Goal: Task Accomplishment & Management: Complete application form

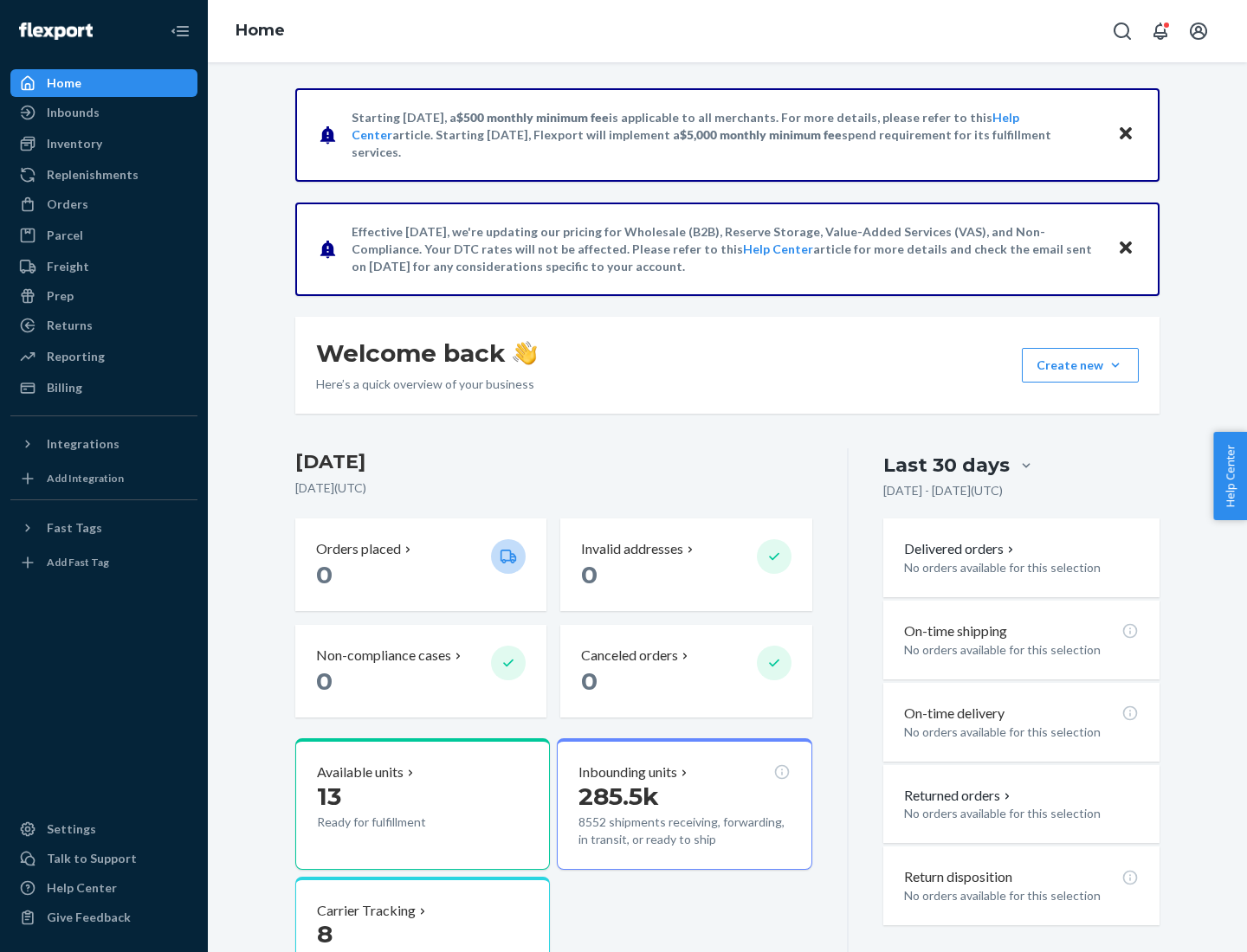
click at [1115, 366] on button "Create new Create new inbound Create new order Create new product" at bounding box center [1079, 365] width 117 height 35
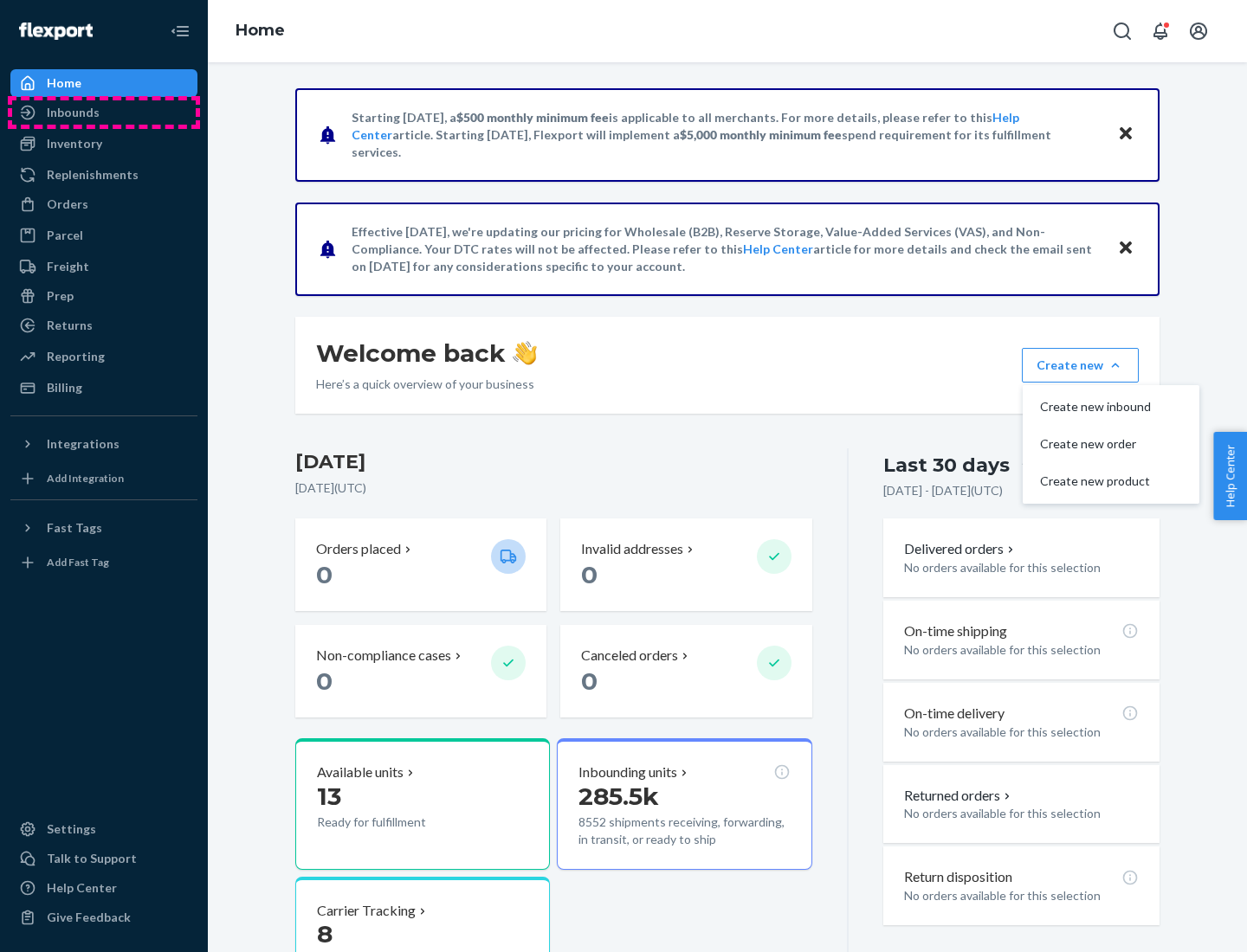
click at [104, 113] on div "Inbounds" at bounding box center [104, 112] width 184 height 24
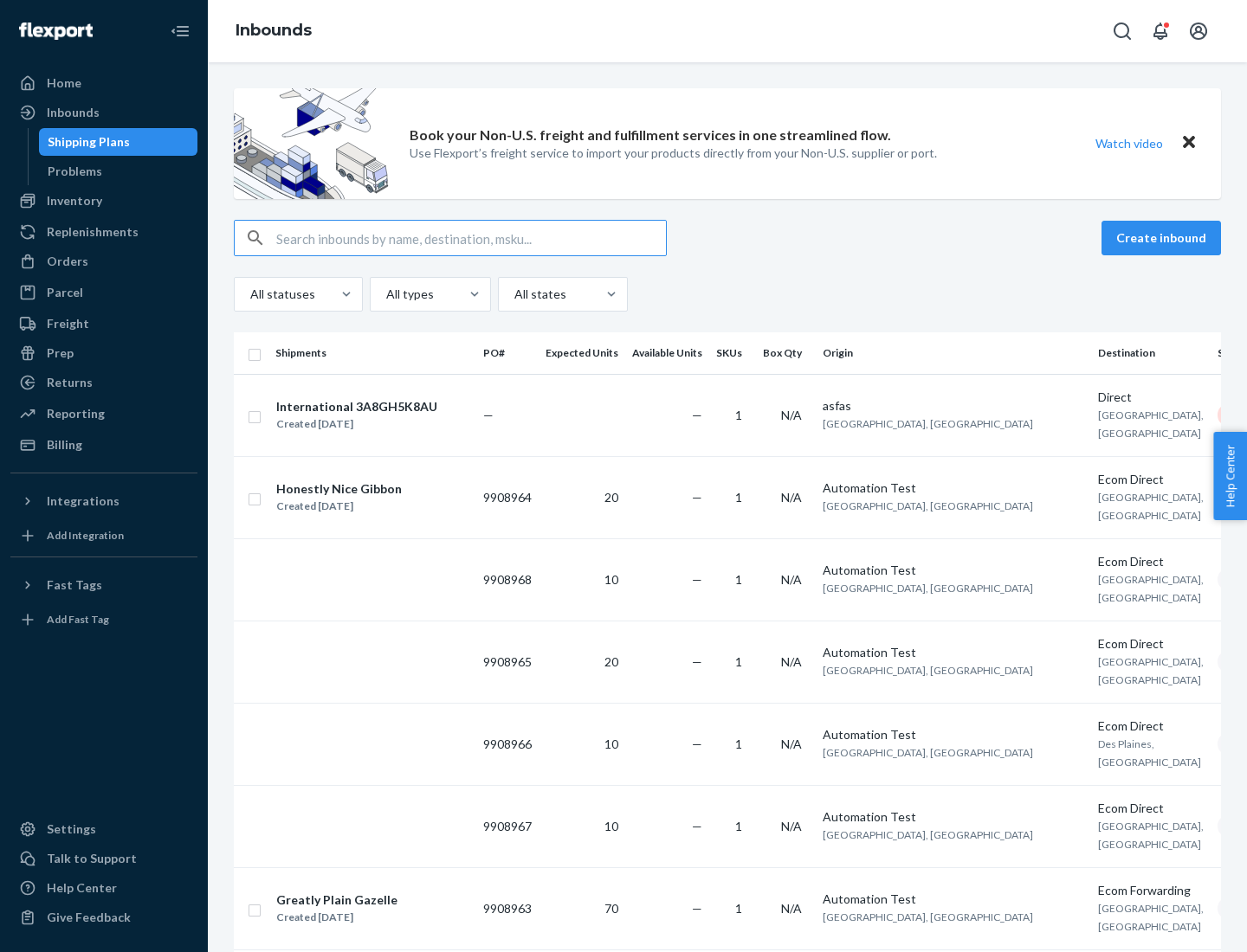
click at [1163, 238] on button "Create inbound" at bounding box center [1161, 238] width 120 height 35
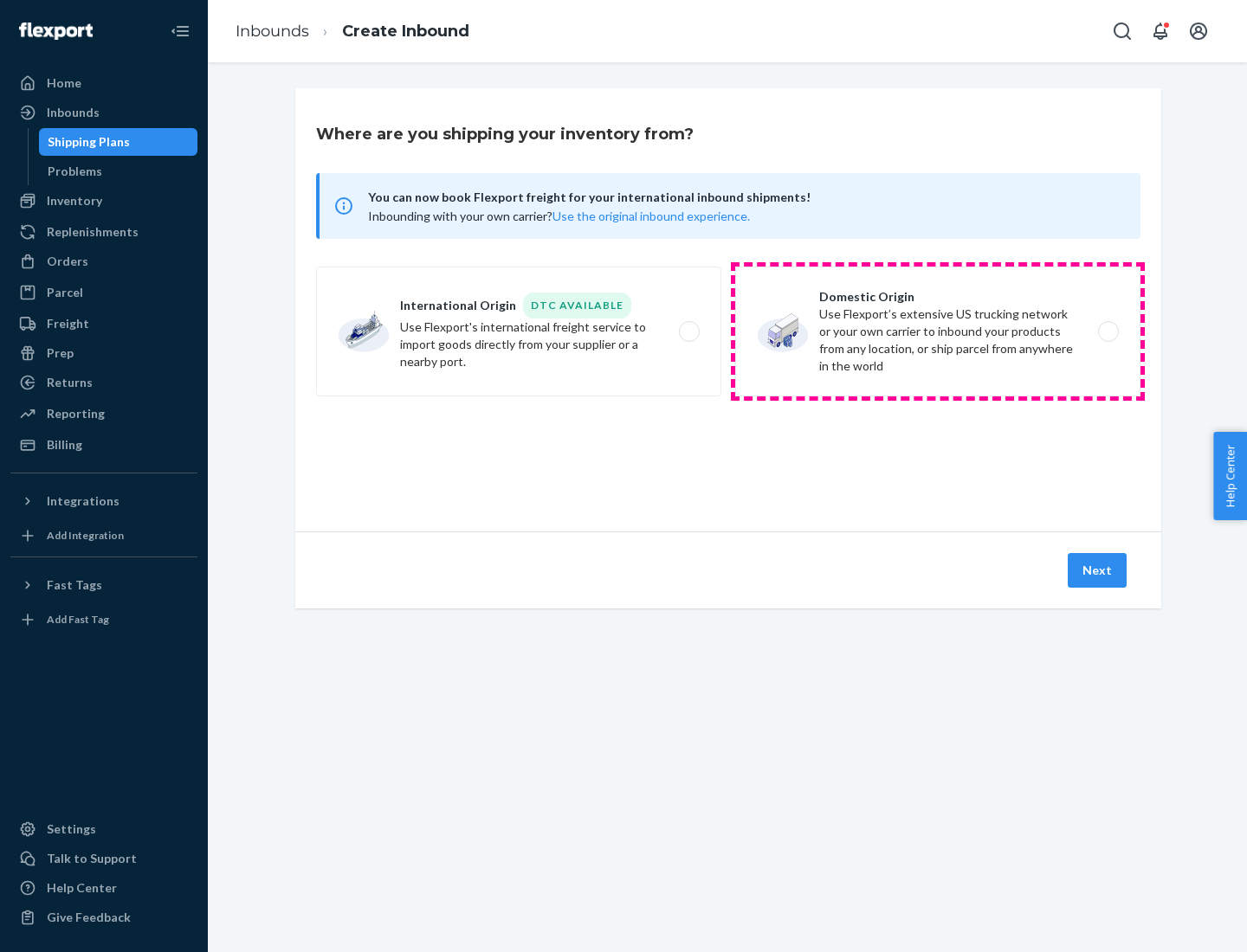
click at [937, 332] on label "Domestic Origin Use Flexport’s extensive US trucking network or your own carrie…" at bounding box center [937, 332] width 405 height 130
click at [1107, 332] on input "Domestic Origin Use Flexport’s extensive US trucking network or your own carrie…" at bounding box center [1112, 332] width 11 height 11
radio input "true"
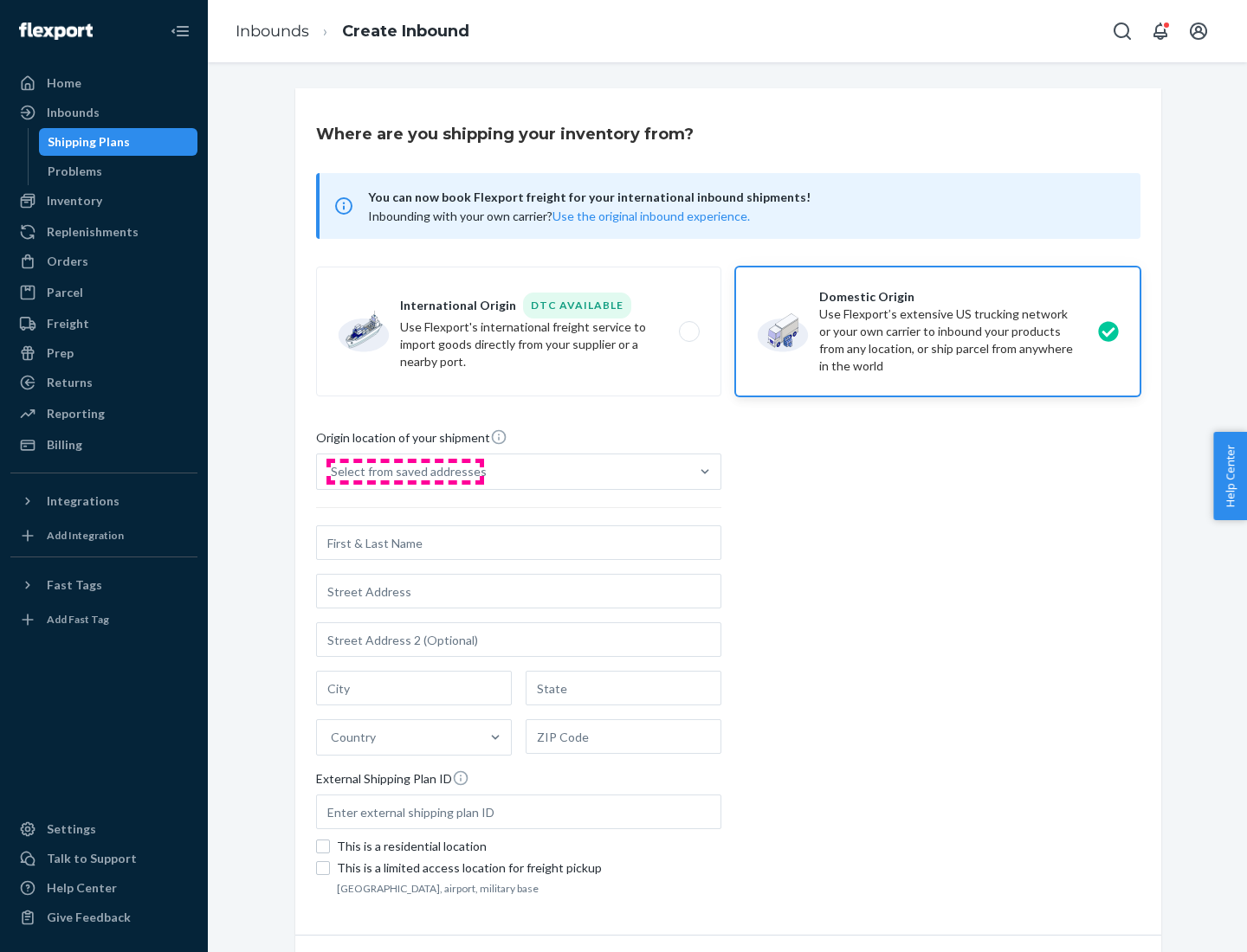
click at [405, 472] on div "Select from saved addresses" at bounding box center [409, 471] width 156 height 17
click at [333, 472] on input "Select from saved addresses" at bounding box center [332, 471] width 2 height 17
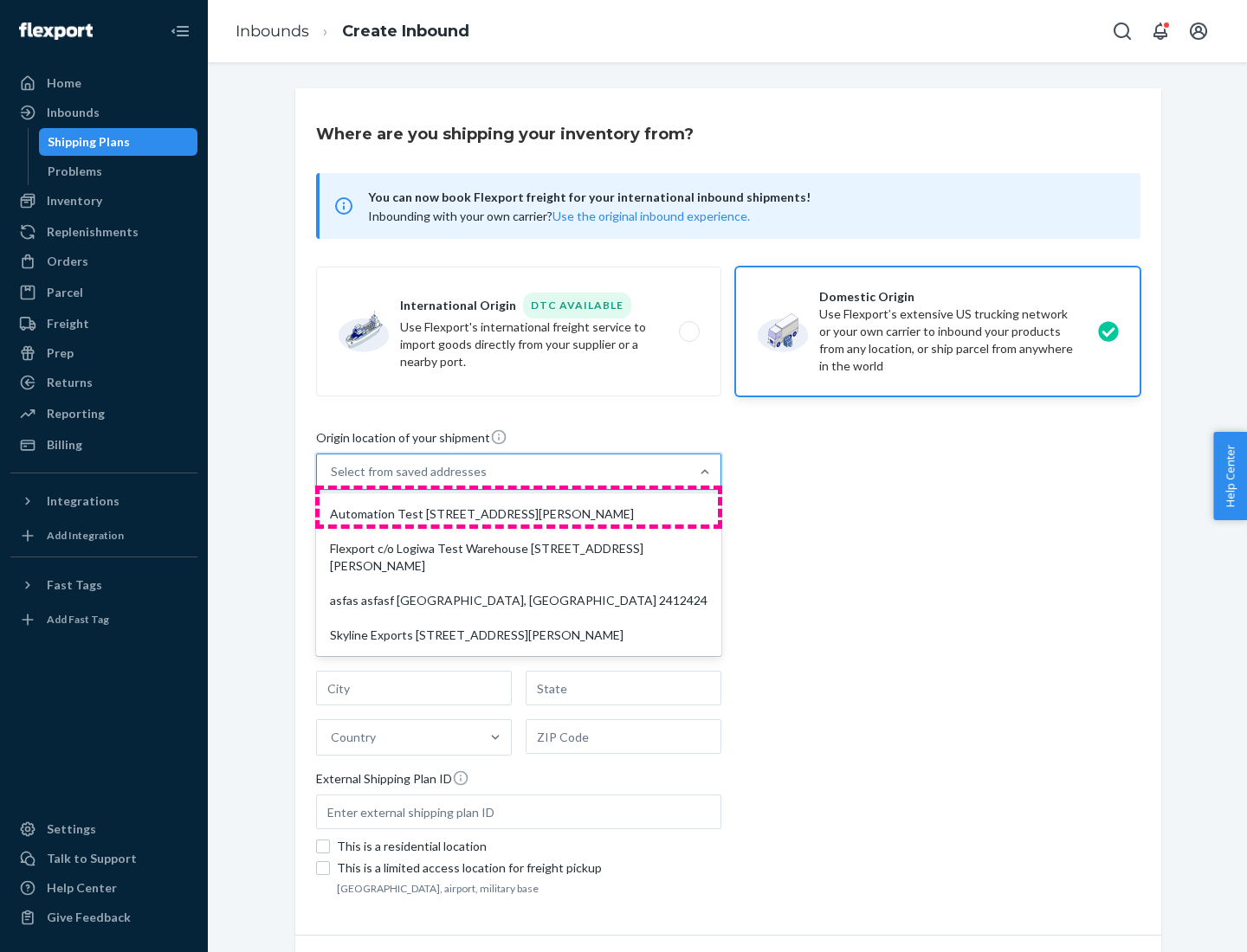
scroll to position [7, 0]
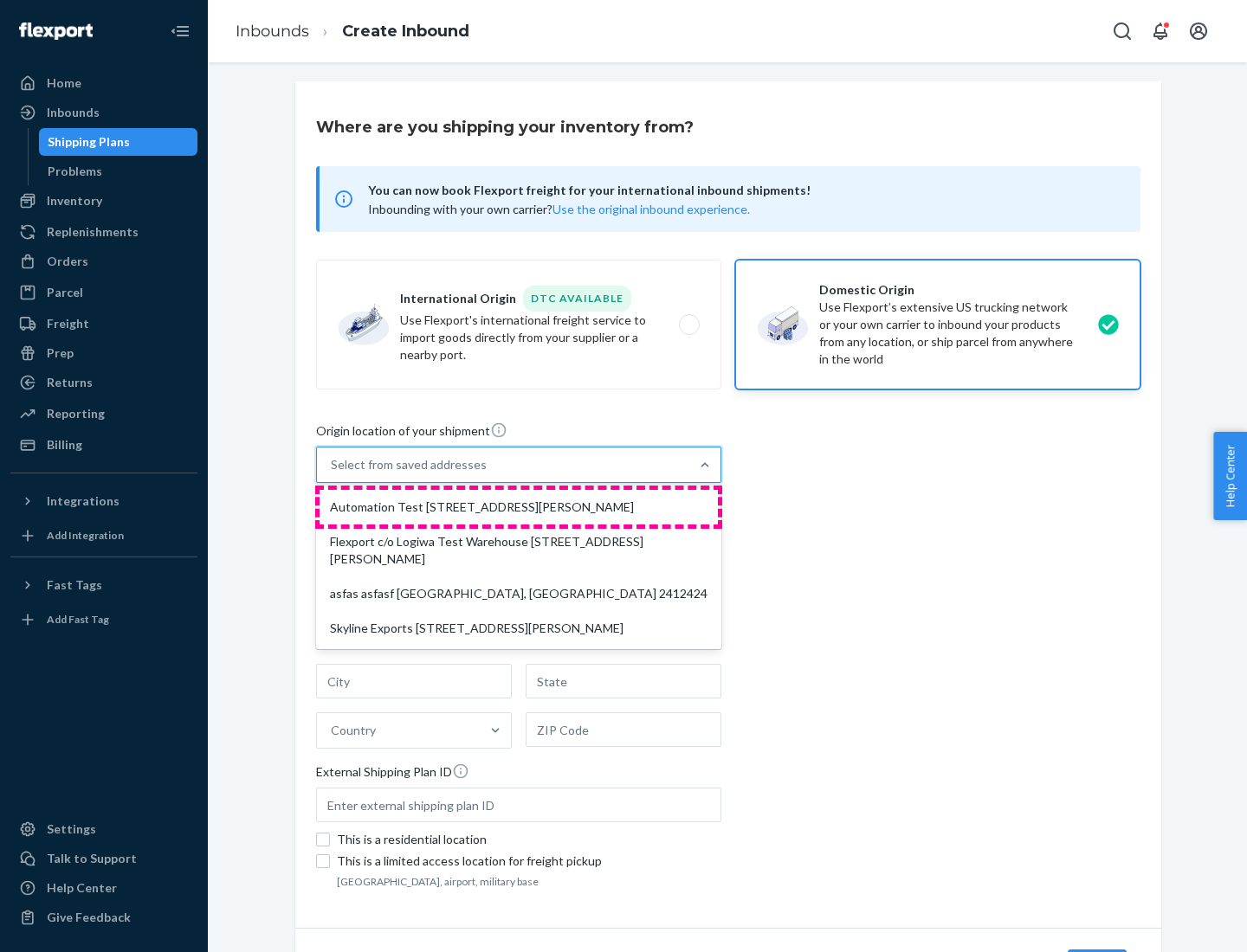
click at [519, 507] on div "Automation Test [STREET_ADDRESS][PERSON_NAME]" at bounding box center [519, 506] width 399 height 35
click at [333, 474] on input "option Automation Test [STREET_ADDRESS][PERSON_NAME] focused, 1 of 4. 4 results…" at bounding box center [332, 465] width 2 height 17
type input "Automation Test"
type input "9th Floor"
type input "[GEOGRAPHIC_DATA]"
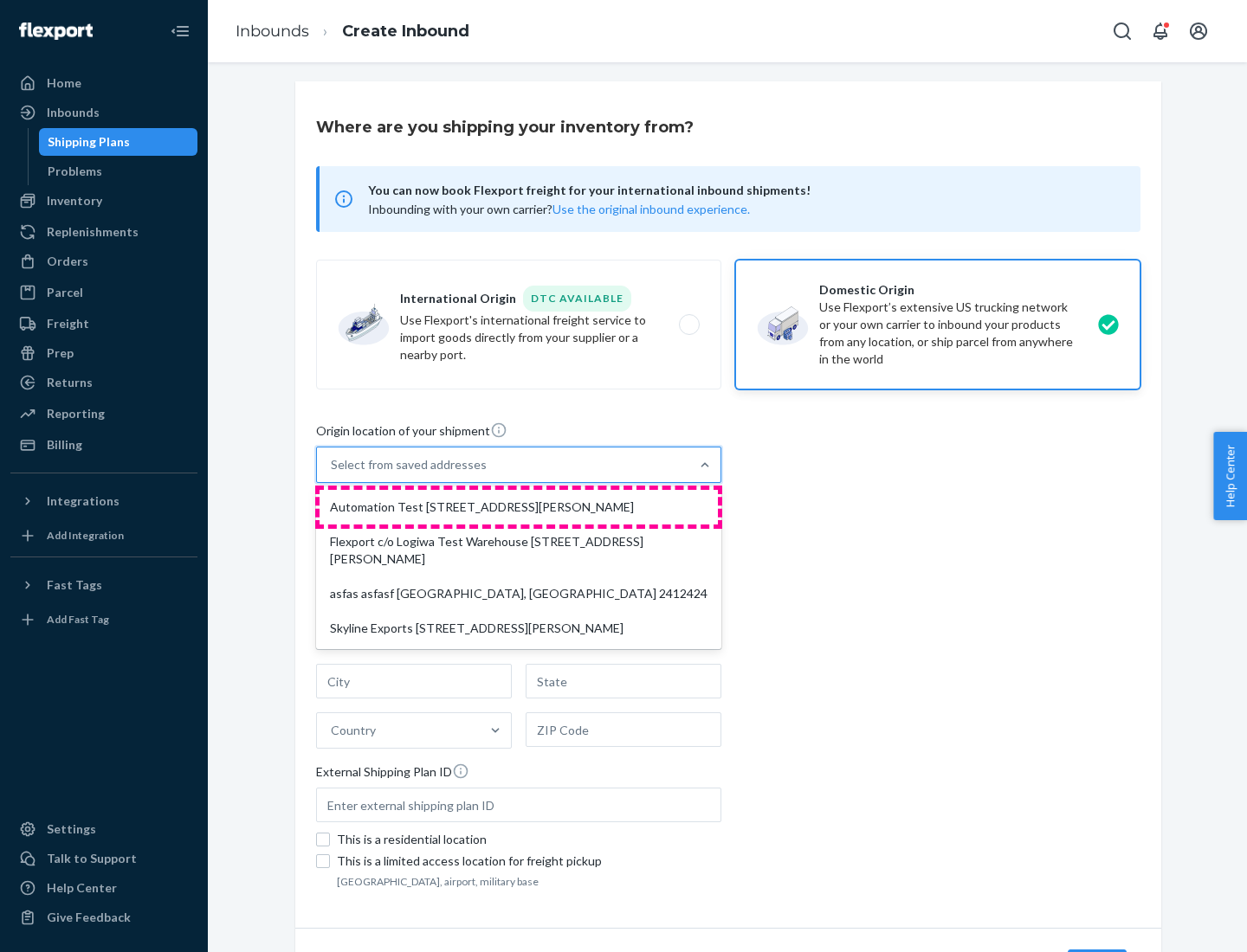
type input "CA"
type input "94104"
type input "[STREET_ADDRESS][PERSON_NAME]"
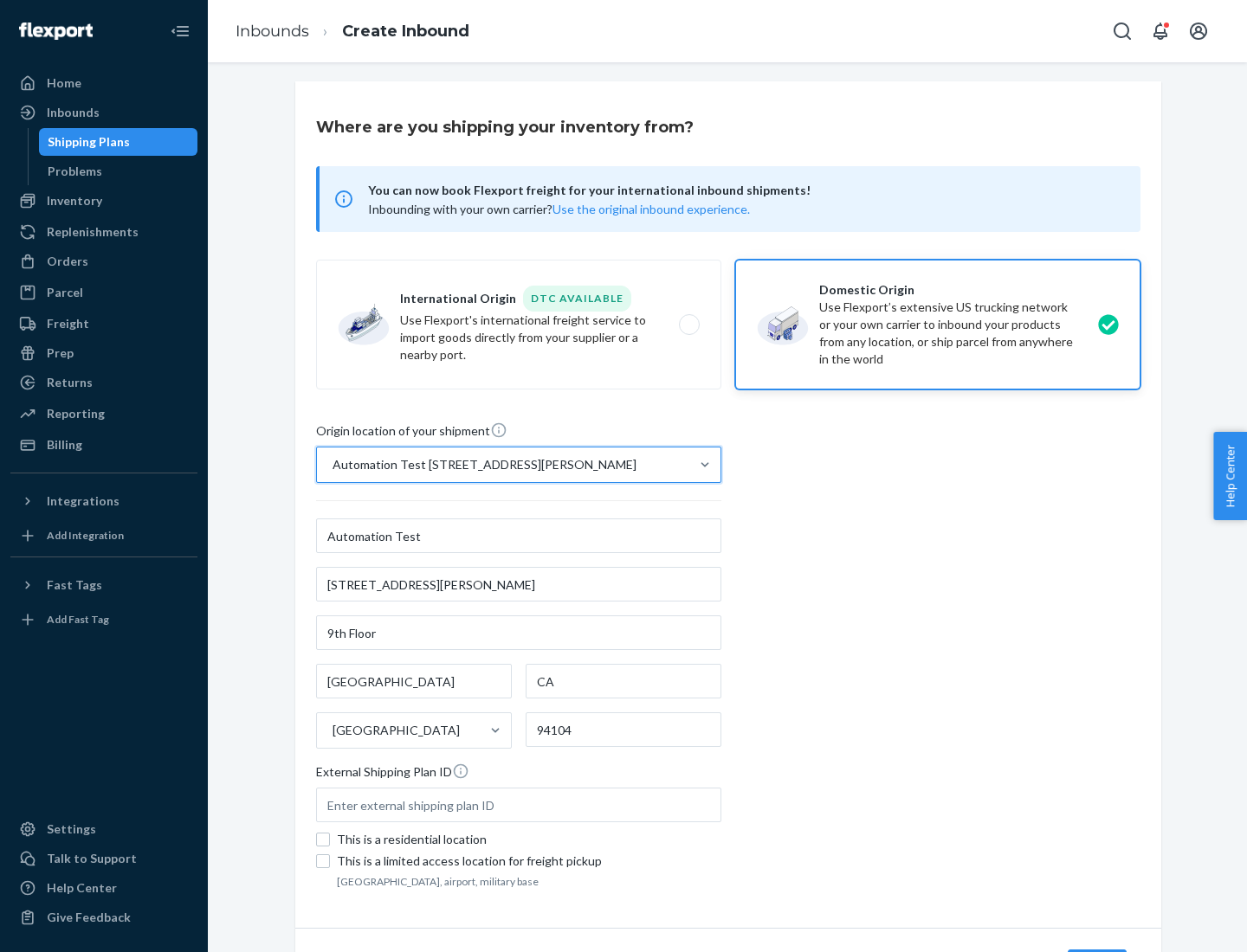
scroll to position [101, 0]
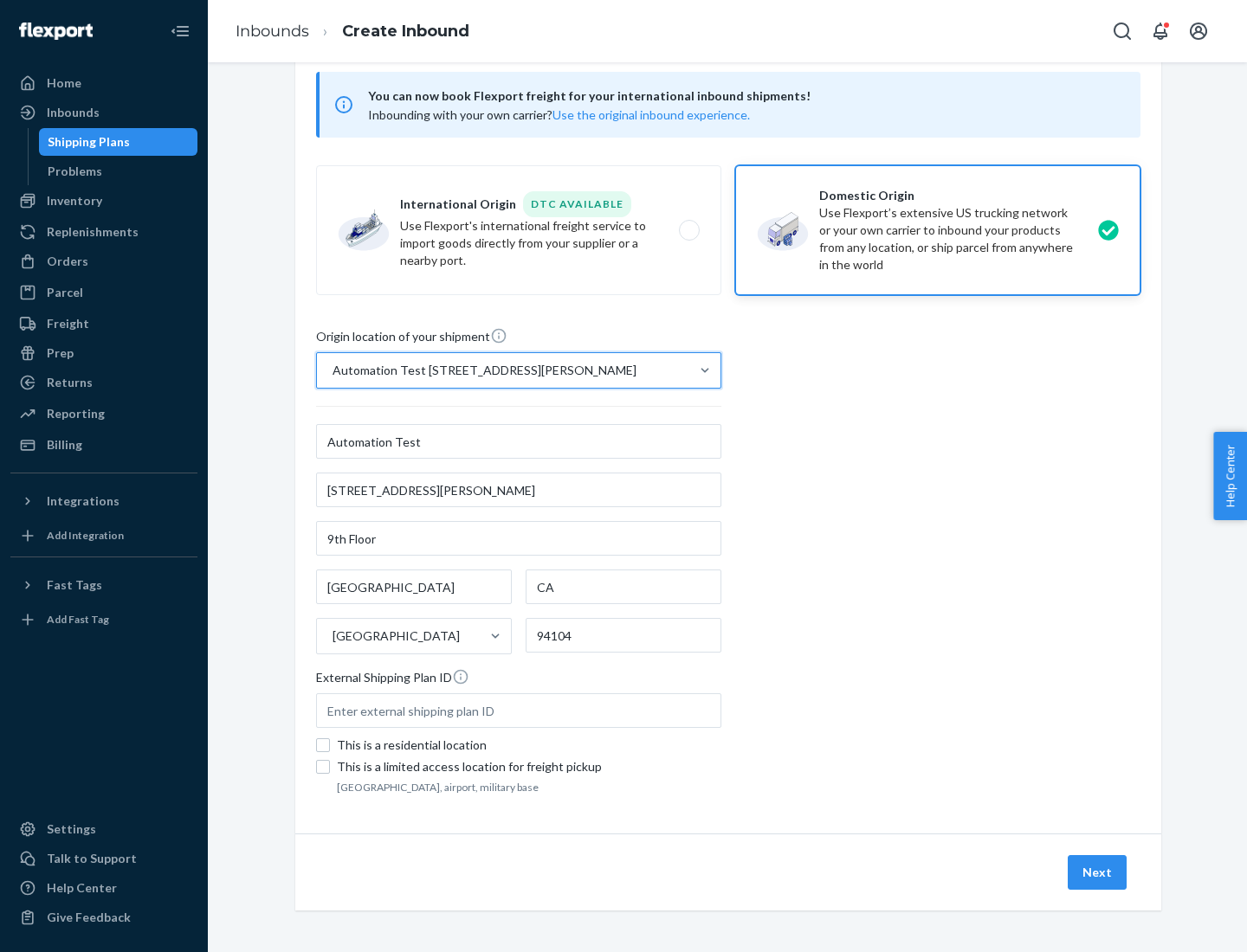
click at [1098, 872] on button "Next" at bounding box center [1096, 872] width 59 height 35
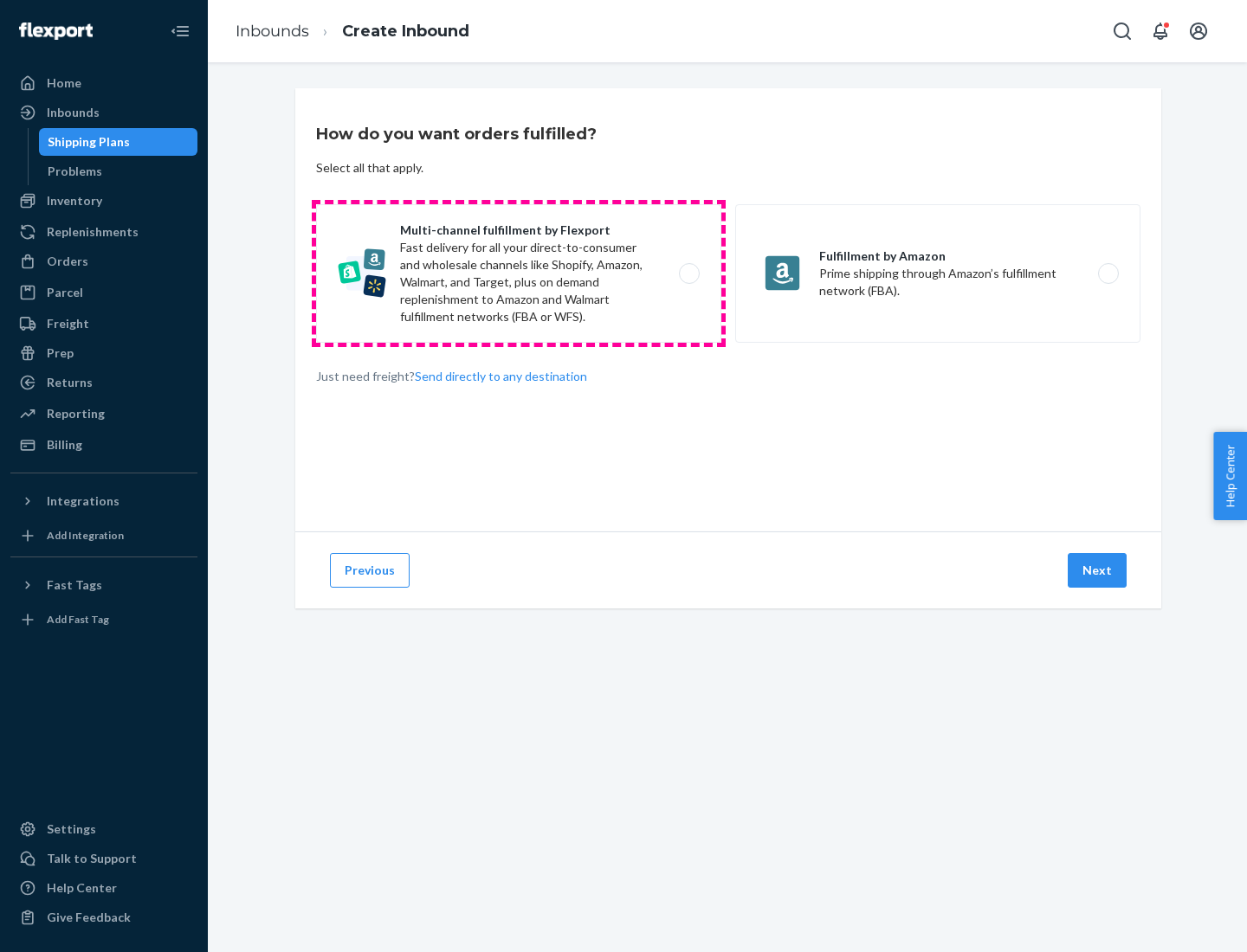
click at [519, 274] on label "Multi-channel fulfillment by Flexport Fast delivery for all your direct-to-cons…" at bounding box center [518, 273] width 405 height 139
click at [688, 274] on input "Multi-channel fulfillment by Flexport Fast delivery for all your direct-to-cons…" at bounding box center [693, 274] width 11 height 11
radio input "true"
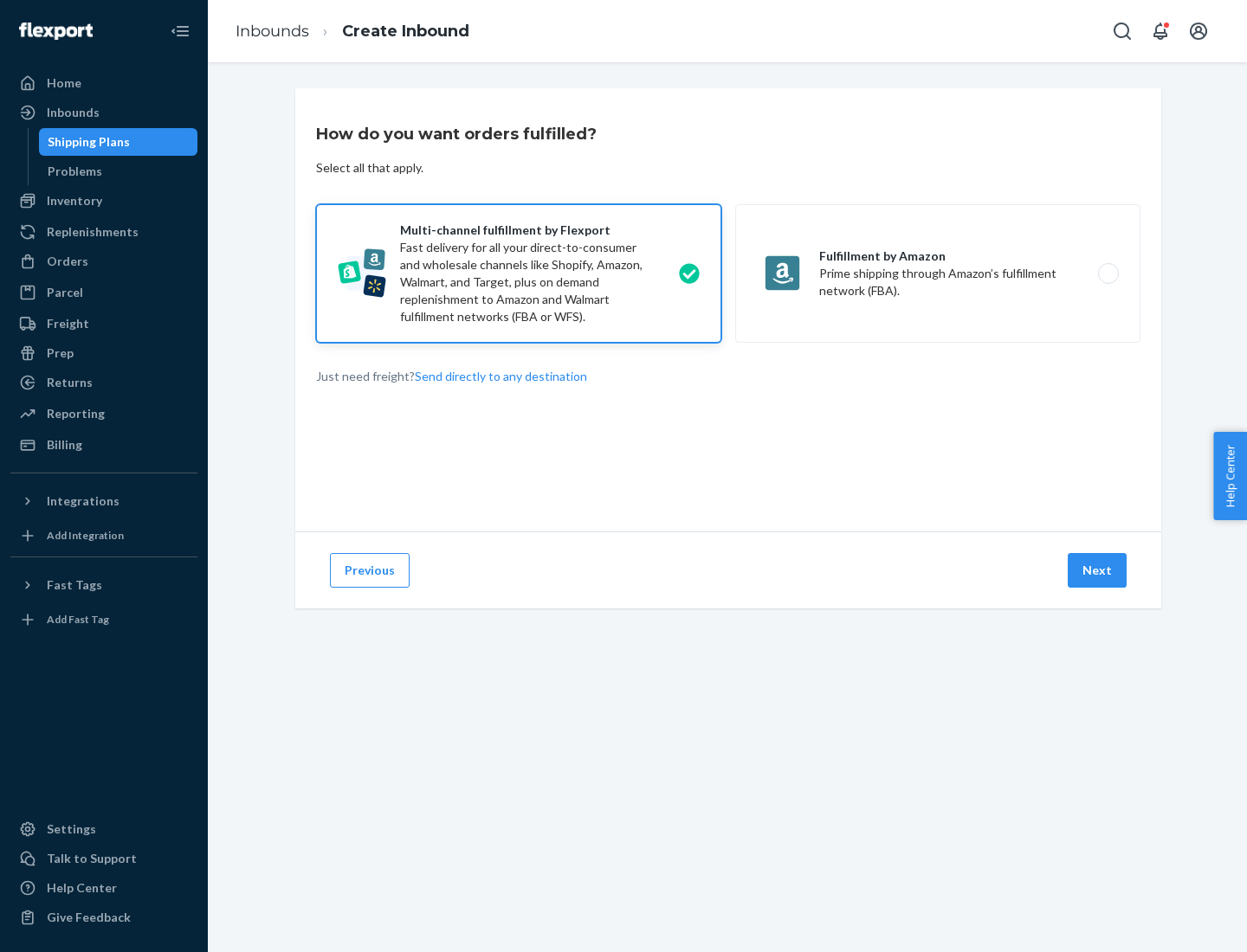
click at [1098, 570] on button "Next" at bounding box center [1096, 570] width 59 height 35
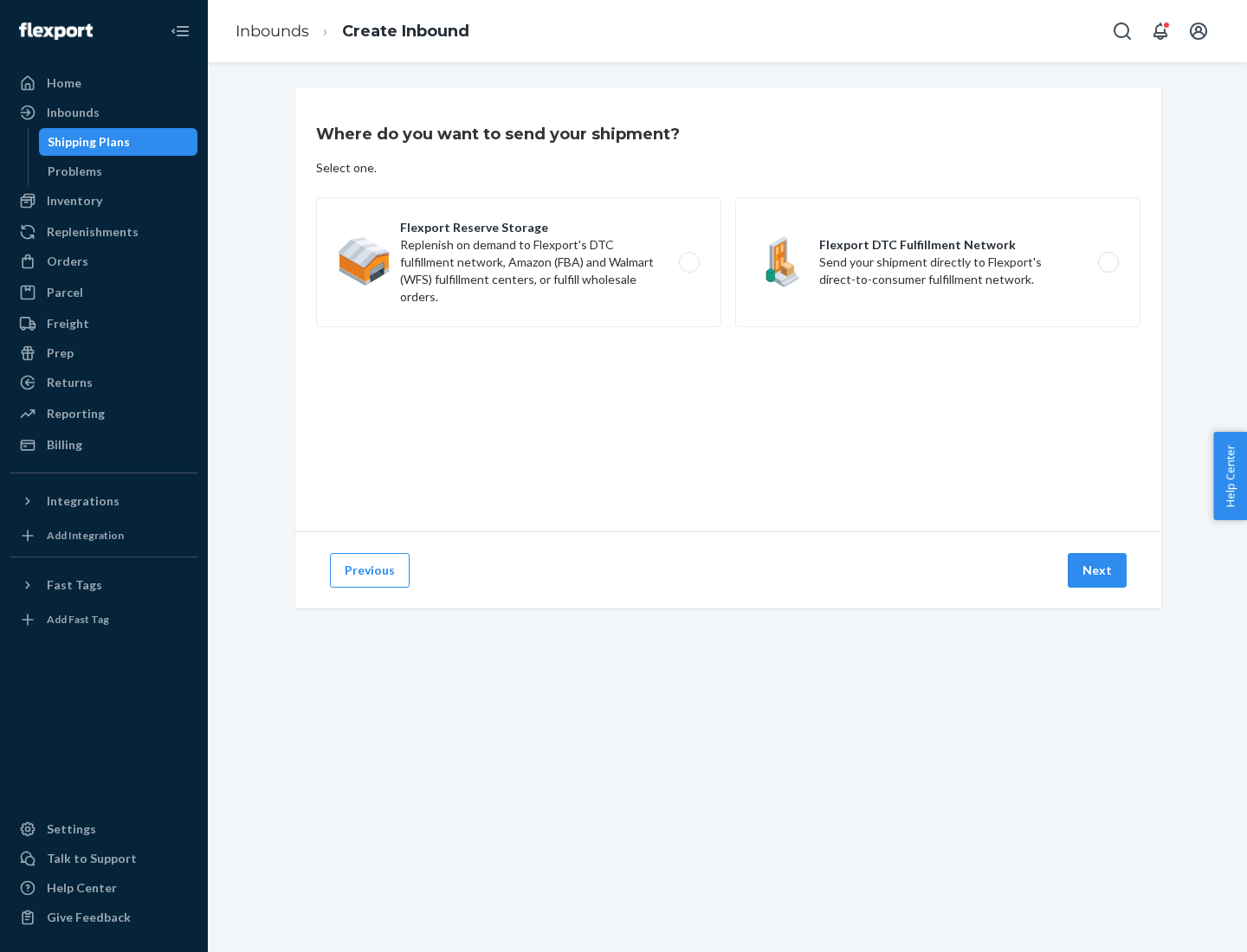
click at [937, 263] on label "Flexport DTC Fulfillment Network Send your shipment directly to Flexport's dire…" at bounding box center [937, 263] width 405 height 130
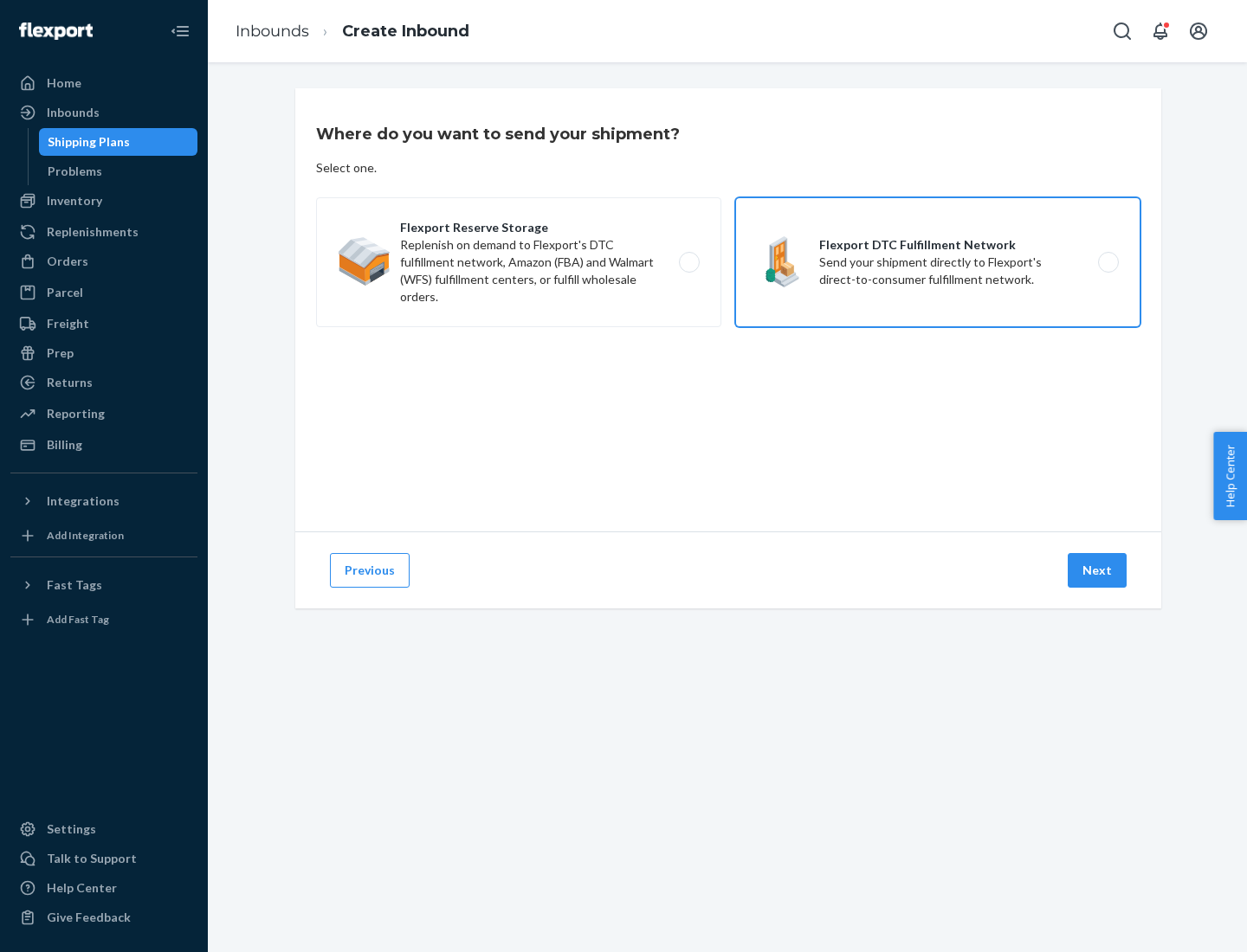
click at [1107, 263] on input "Flexport DTC Fulfillment Network Send your shipment directly to Flexport's dire…" at bounding box center [1112, 262] width 11 height 11
radio input "true"
click at [1098, 570] on button "Next" at bounding box center [1096, 570] width 59 height 35
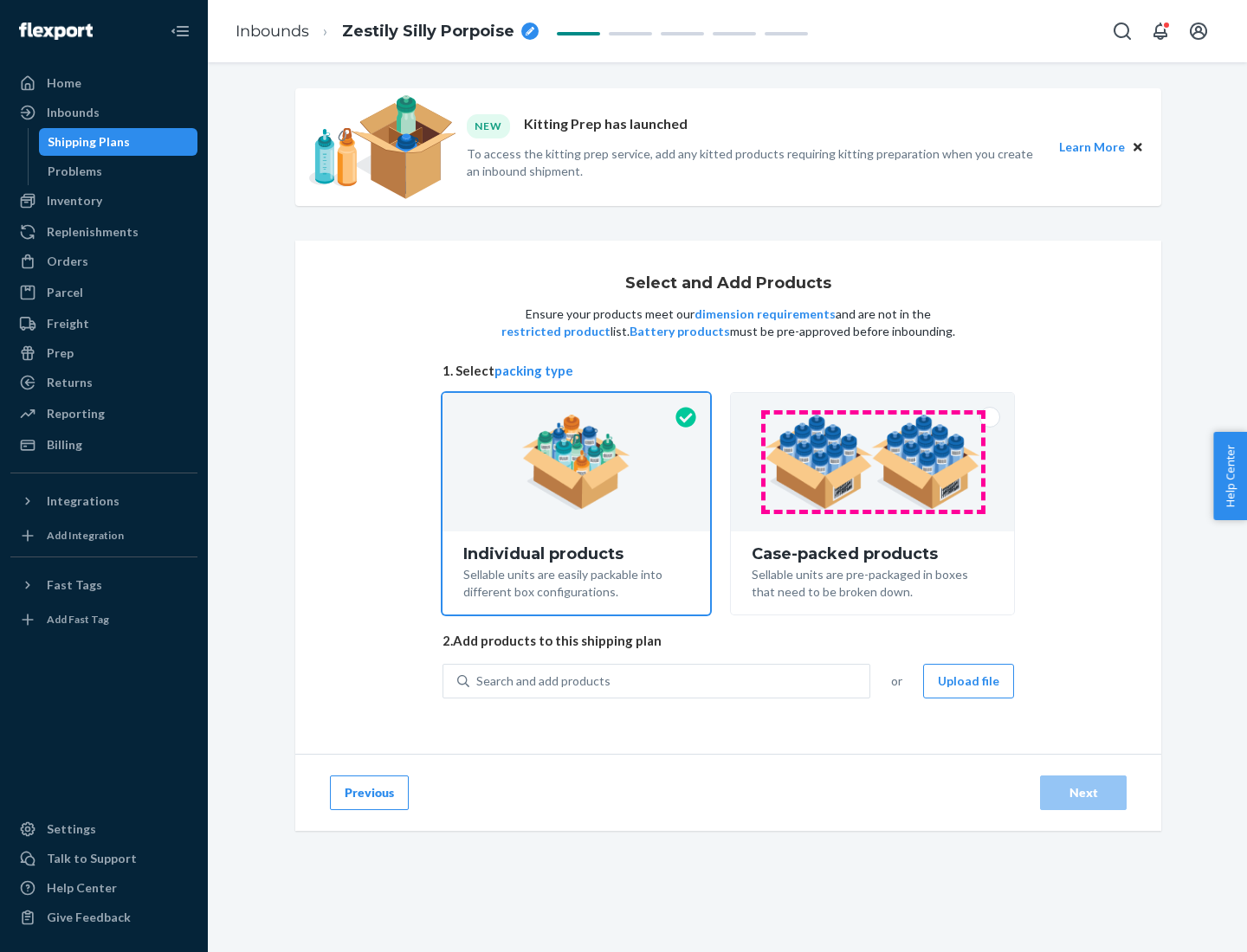
click at [872, 463] on img at bounding box center [872, 462] width 216 height 95
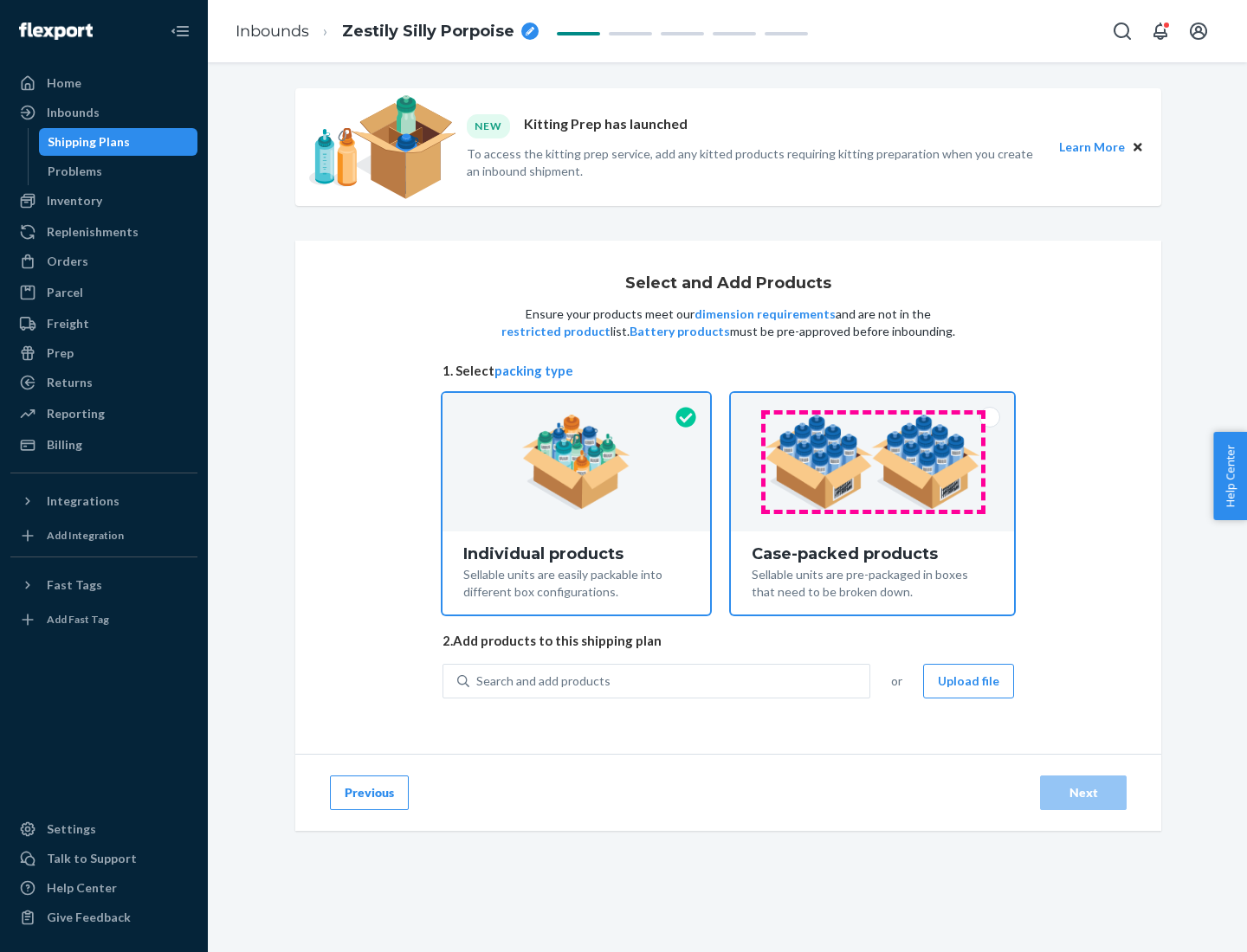
click at [872, 405] on input "Case-packed products Sellable units are pre-packaged in boxes that need to be b…" at bounding box center [871, 398] width 11 height 11
radio input "true"
radio input "false"
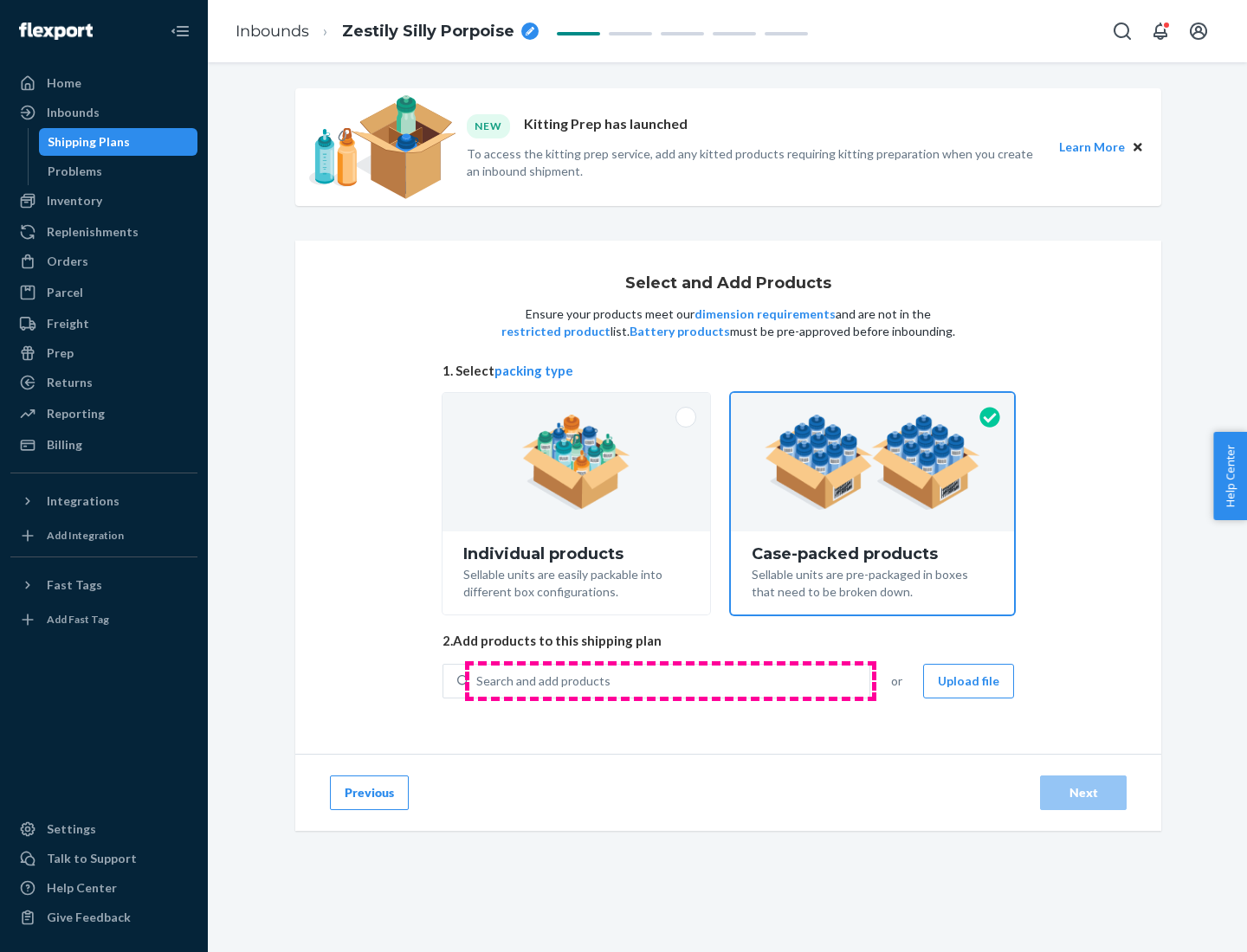
click at [670, 680] on div "Search and add products" at bounding box center [669, 680] width 400 height 31
click at [478, 680] on input "Search and add products" at bounding box center [477, 680] width 2 height 17
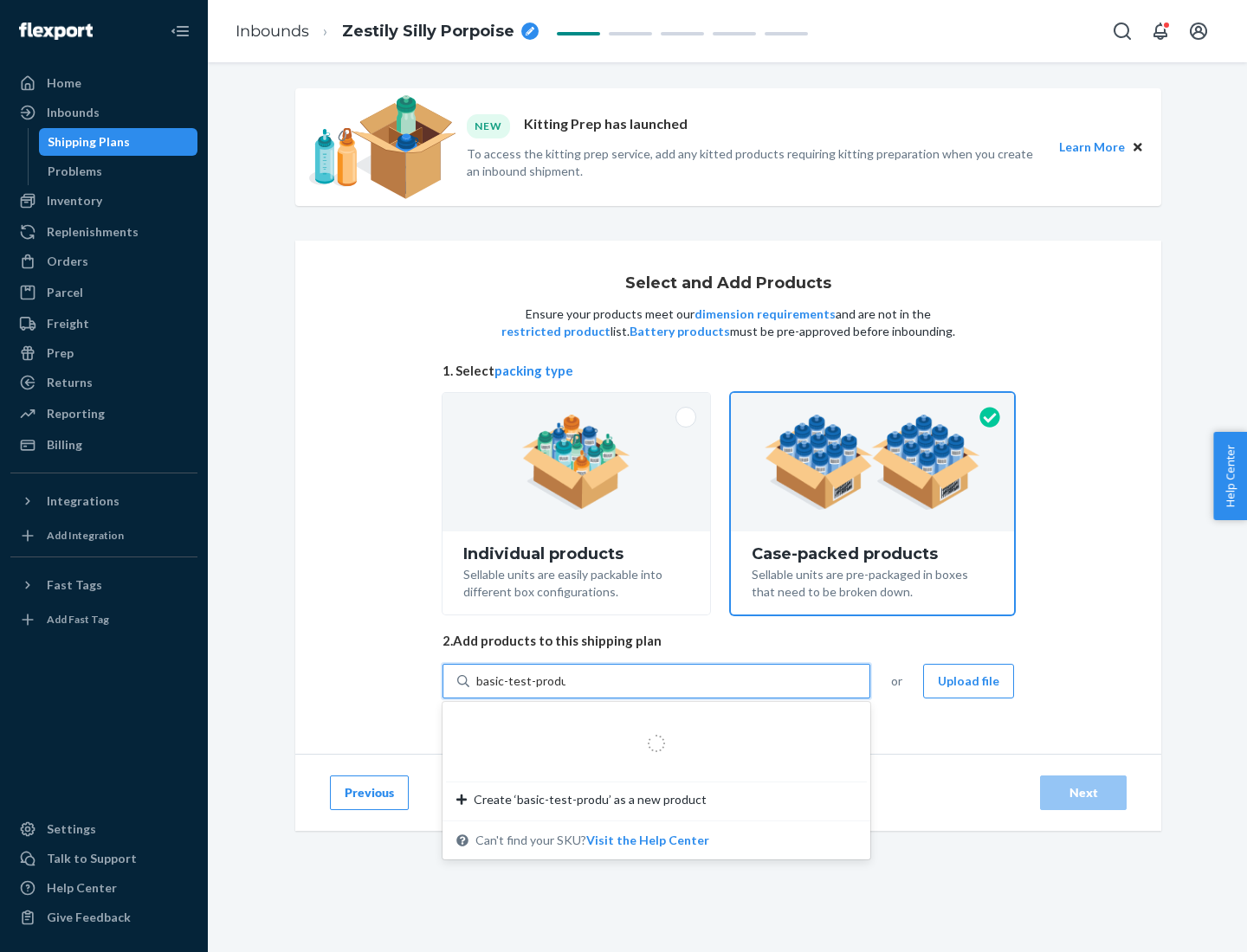
type input "basic-test-product-1"
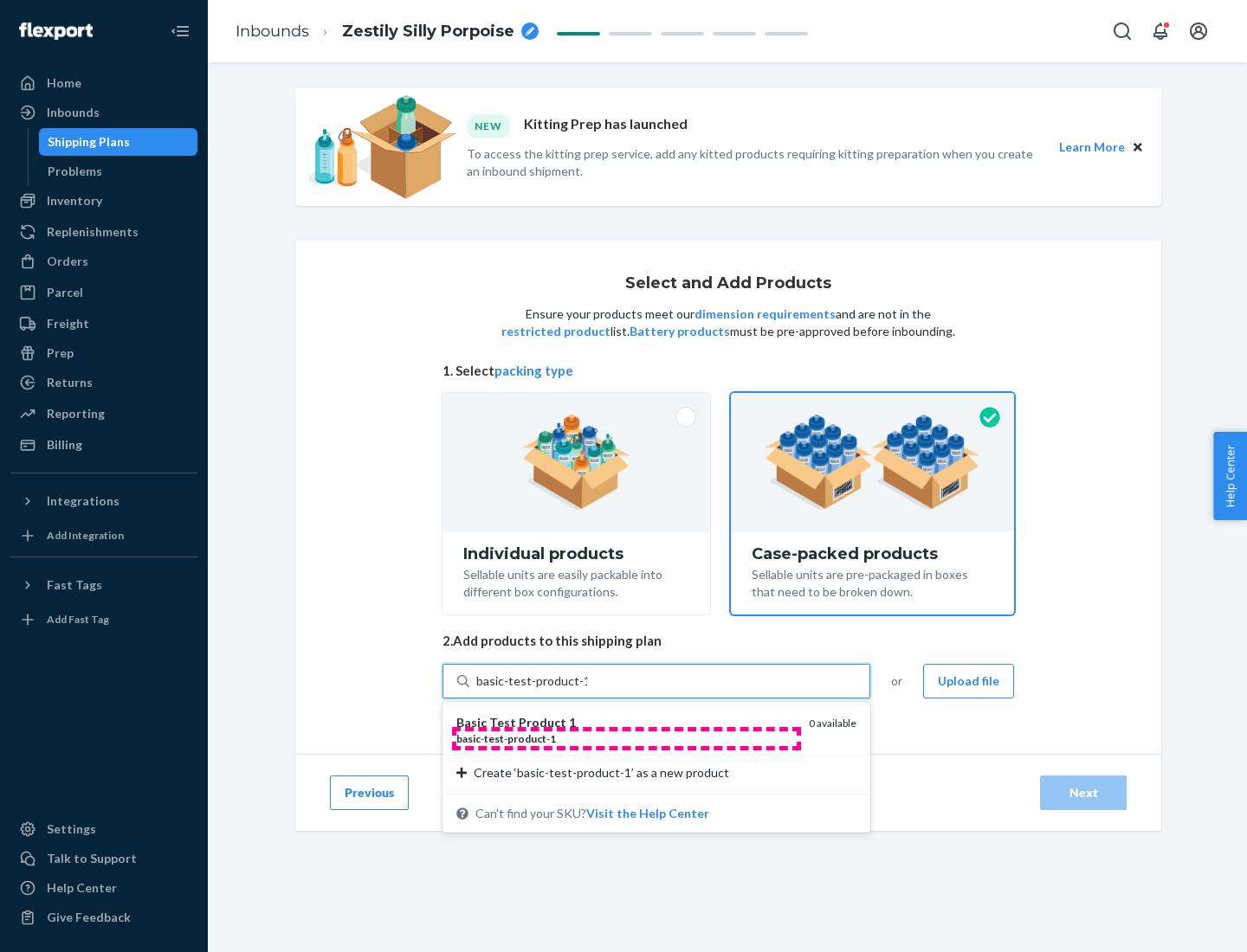
click at [625, 738] on div "basic - test - product - 1" at bounding box center [625, 738] width 339 height 15
click at [587, 689] on input "basic-test-product-1" at bounding box center [531, 680] width 111 height 17
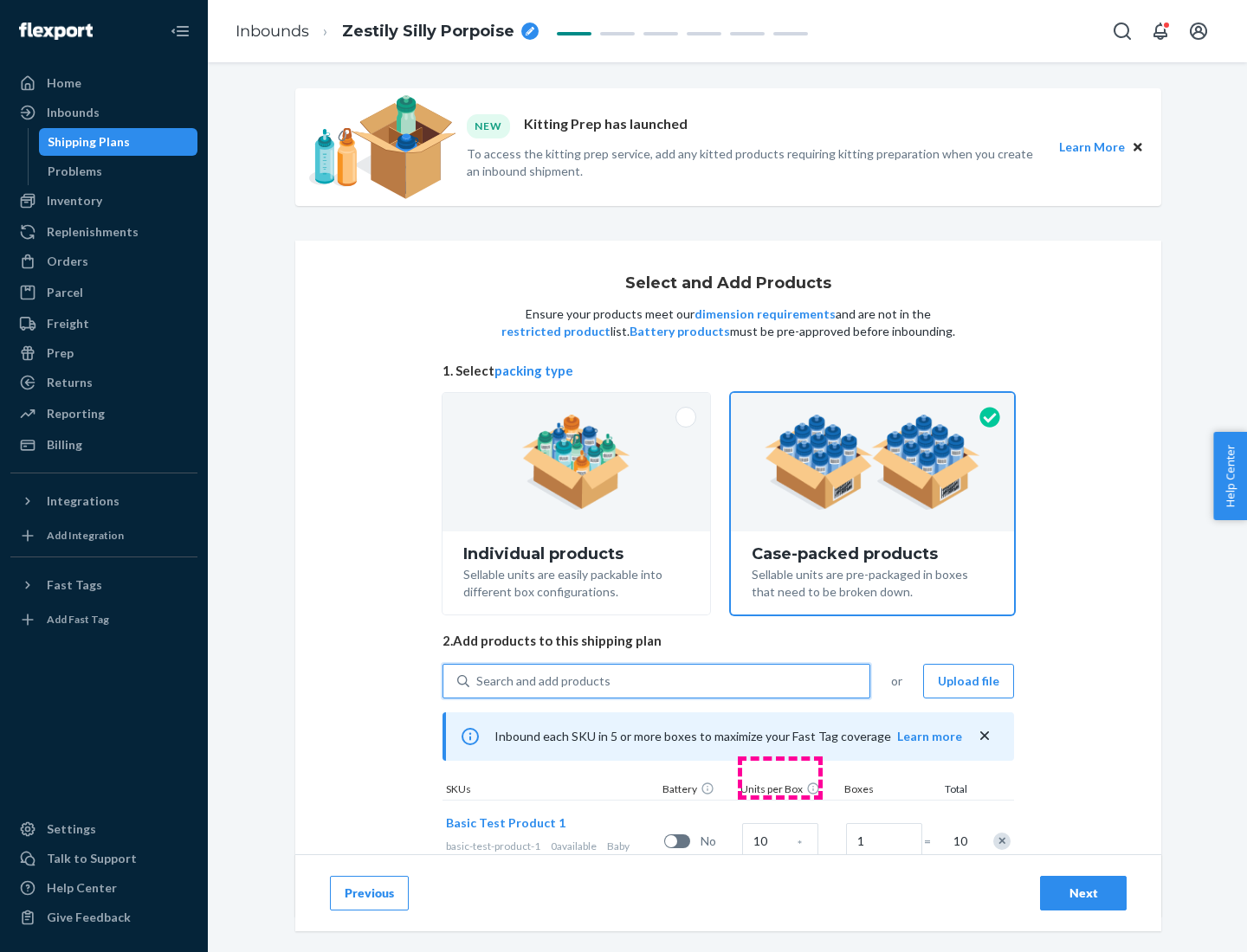
scroll to position [62, 0]
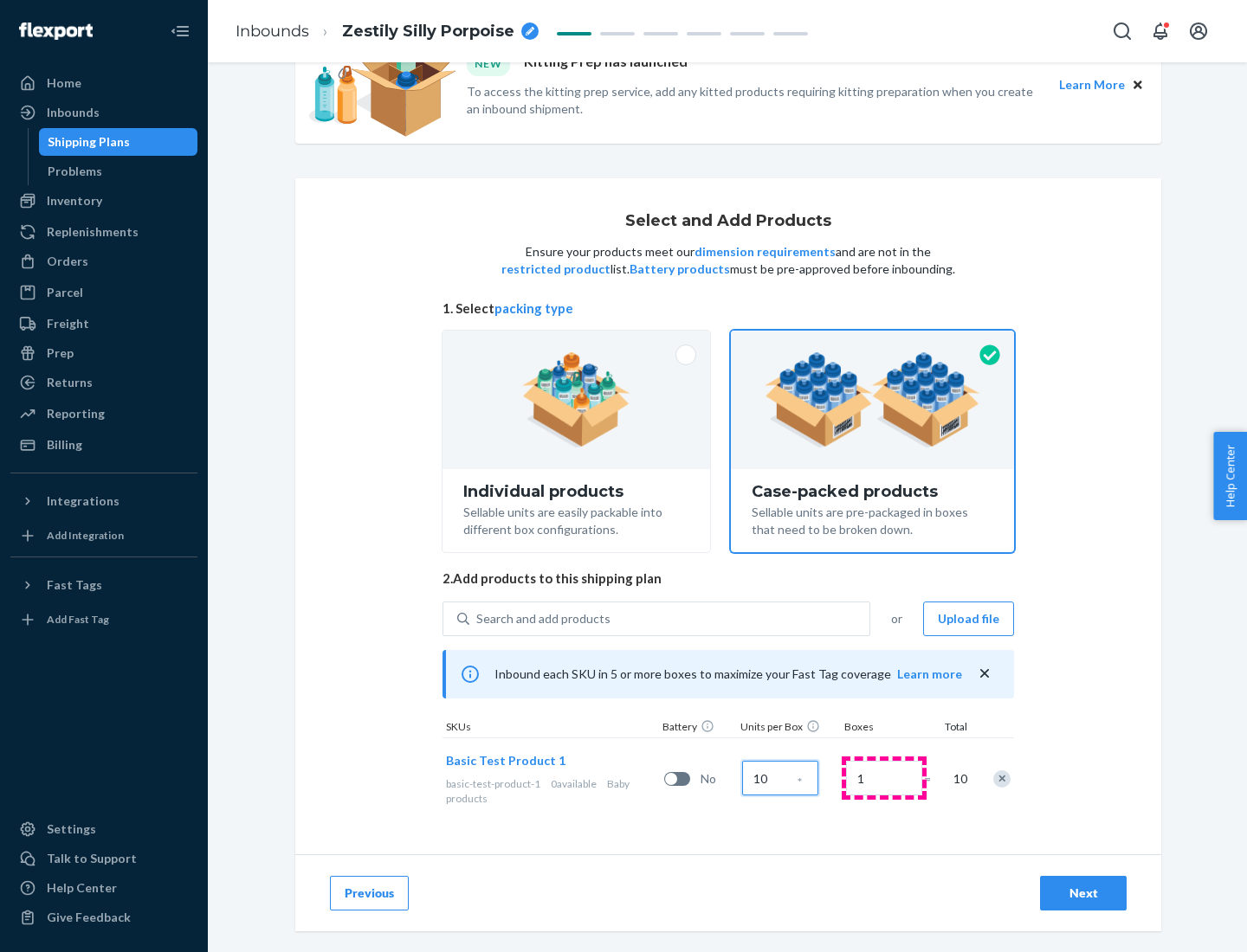
type input "10"
type input "7"
click at [1083, 893] on div "Next" at bounding box center [1082, 892] width 57 height 17
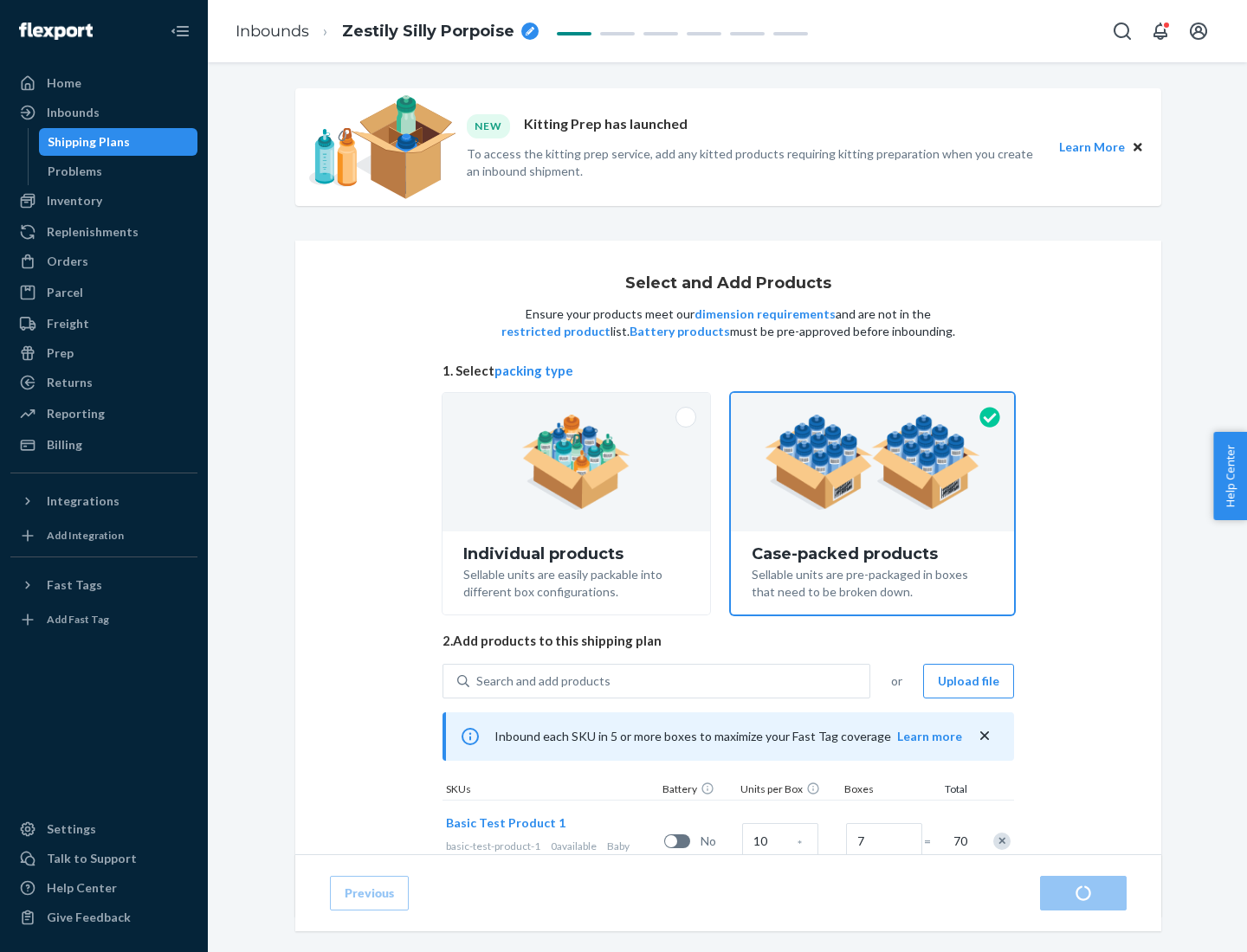
radio input "true"
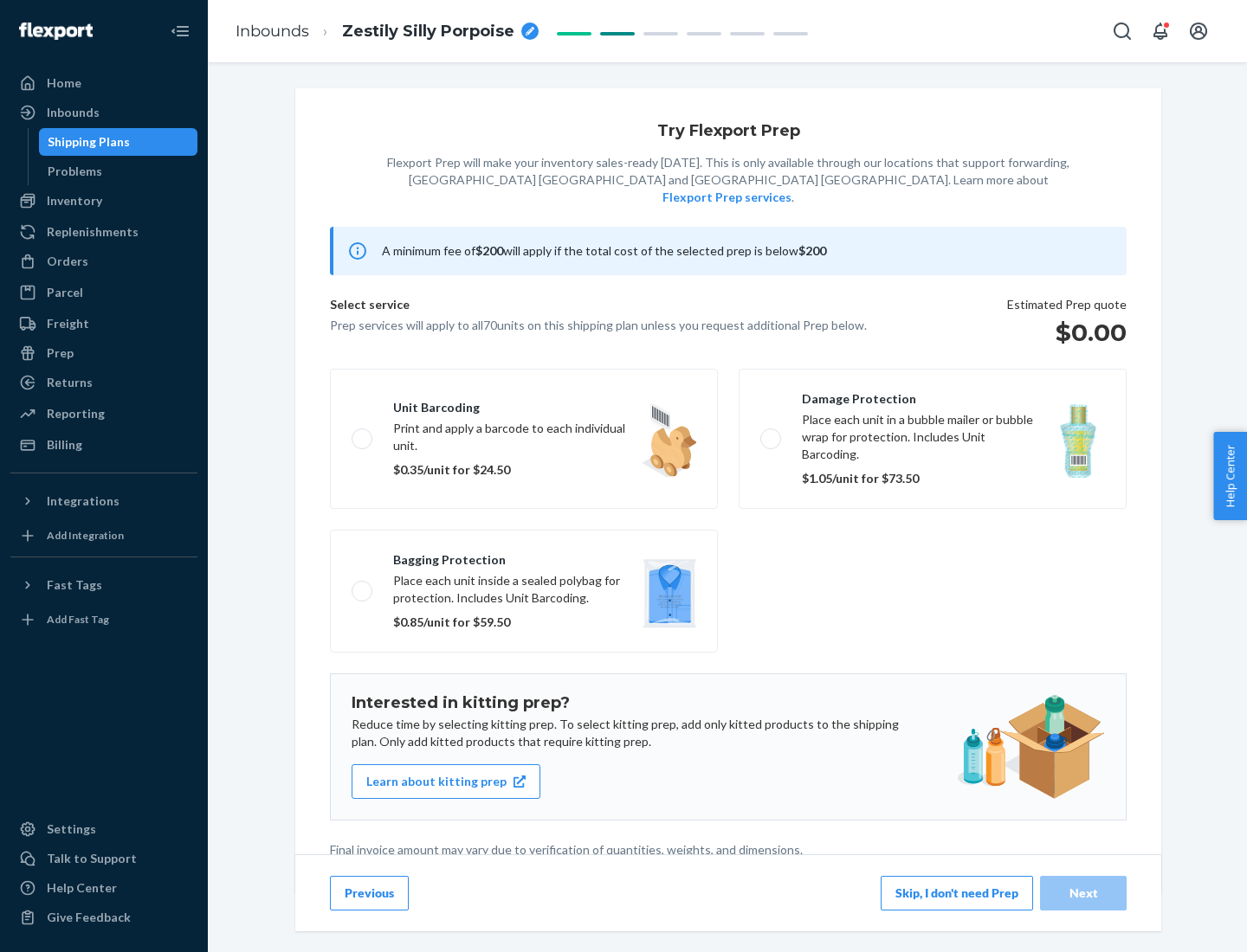
scroll to position [4, 0]
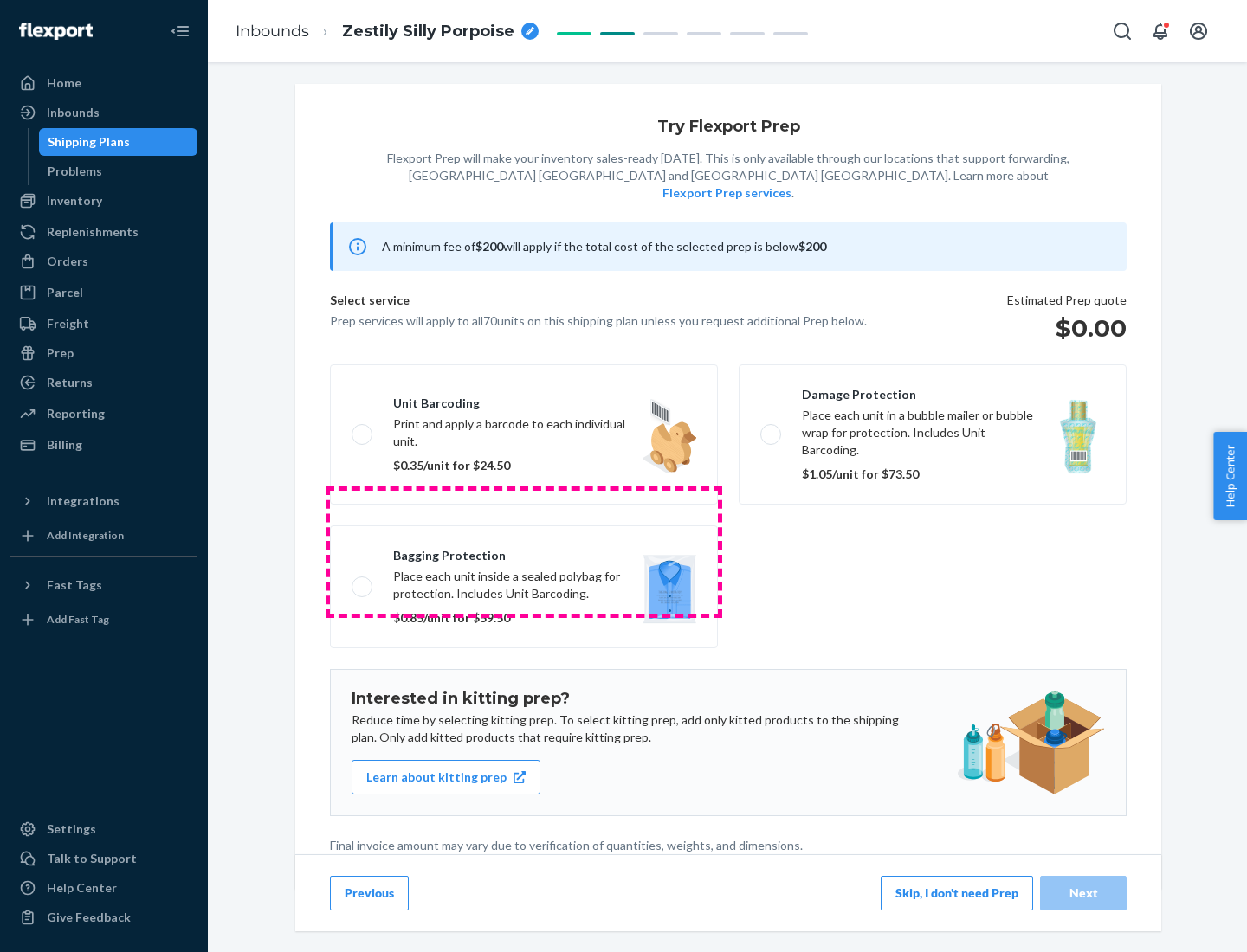
click at [524, 551] on label "Bagging protection Place each unit inside a sealed polybag for protection. Incl…" at bounding box center [524, 586] width 388 height 123
click at [363, 580] on input "Bagging protection Place each unit inside a sealed polybag for protection. Incl…" at bounding box center [357, 585] width 11 height 11
checkbox input "true"
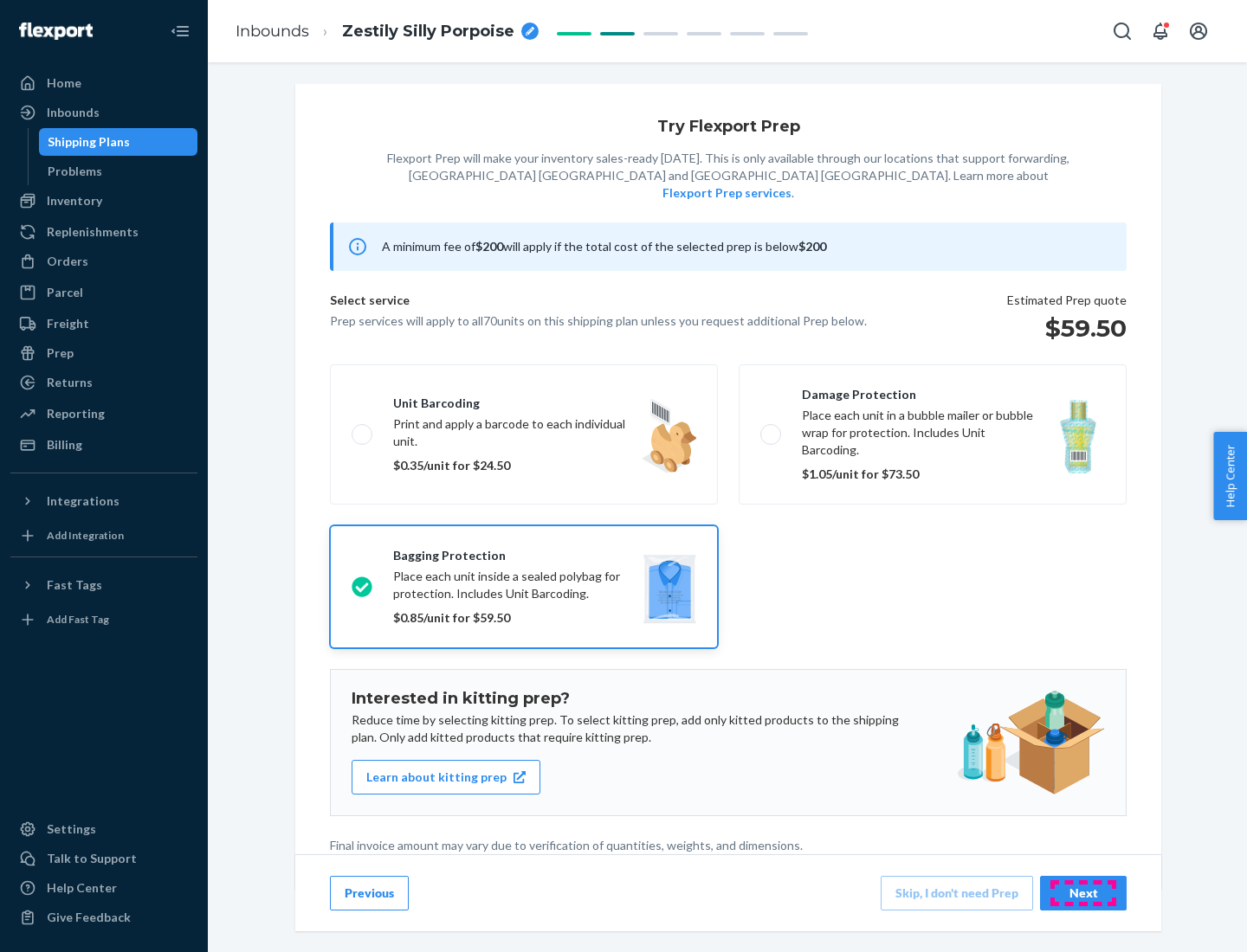
click at [1083, 892] on div "Next" at bounding box center [1082, 892] width 57 height 17
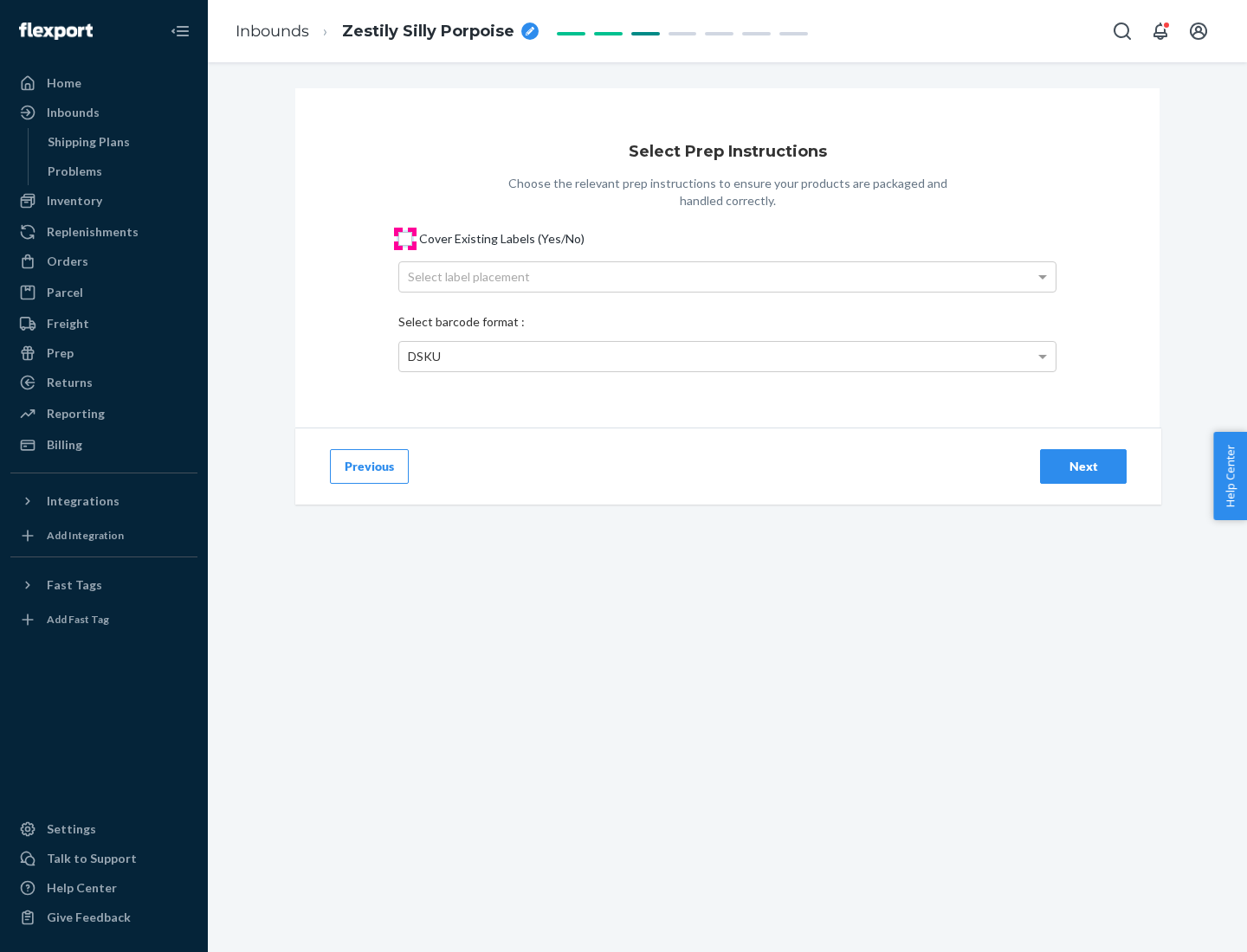
click at [405, 238] on input "Cover Existing Labels (Yes/No)" at bounding box center [406, 239] width 14 height 14
checkbox input "true"
click at [727, 276] on div "Select label placement" at bounding box center [726, 277] width 656 height 29
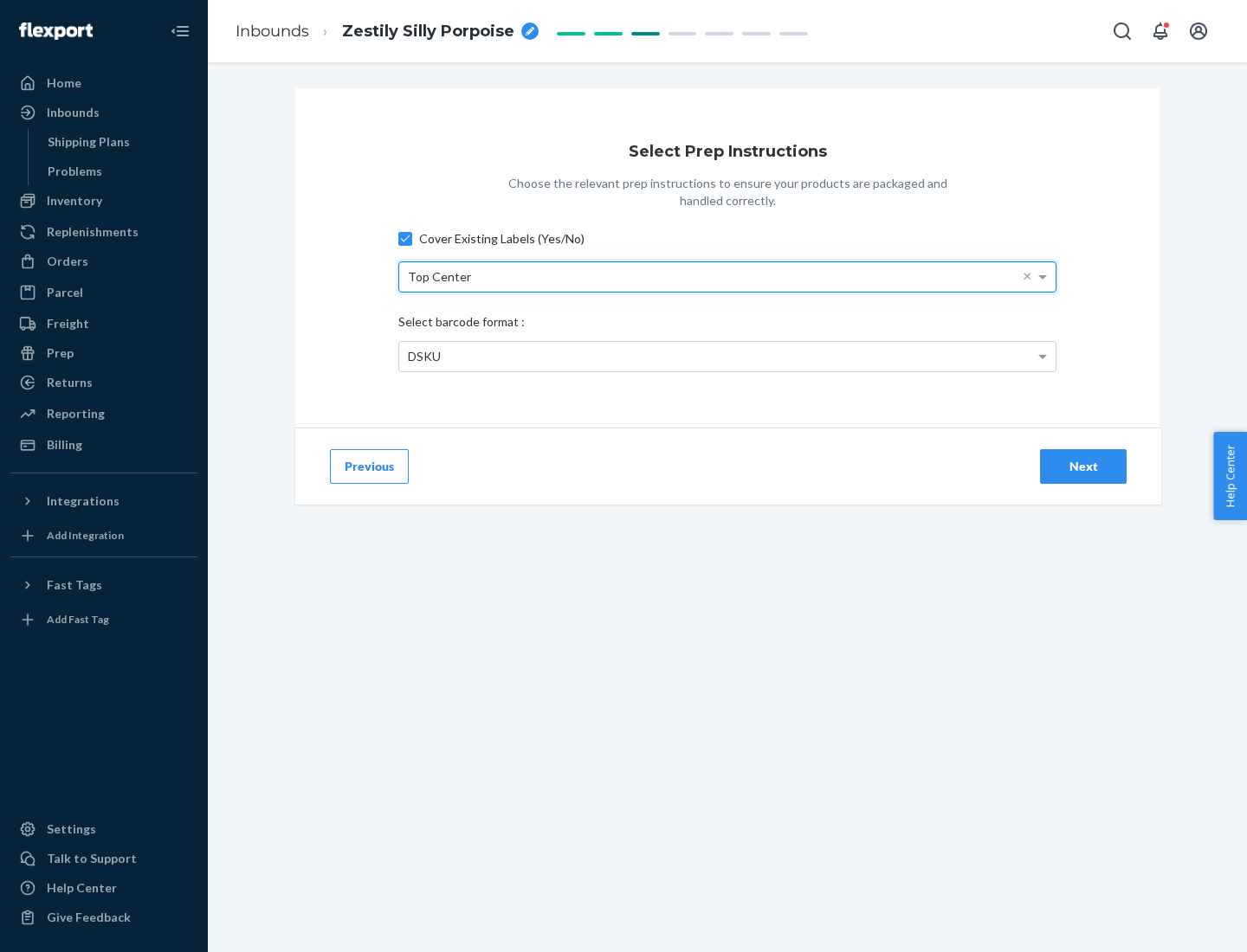
click at [727, 356] on div "DSKU" at bounding box center [726, 356] width 656 height 29
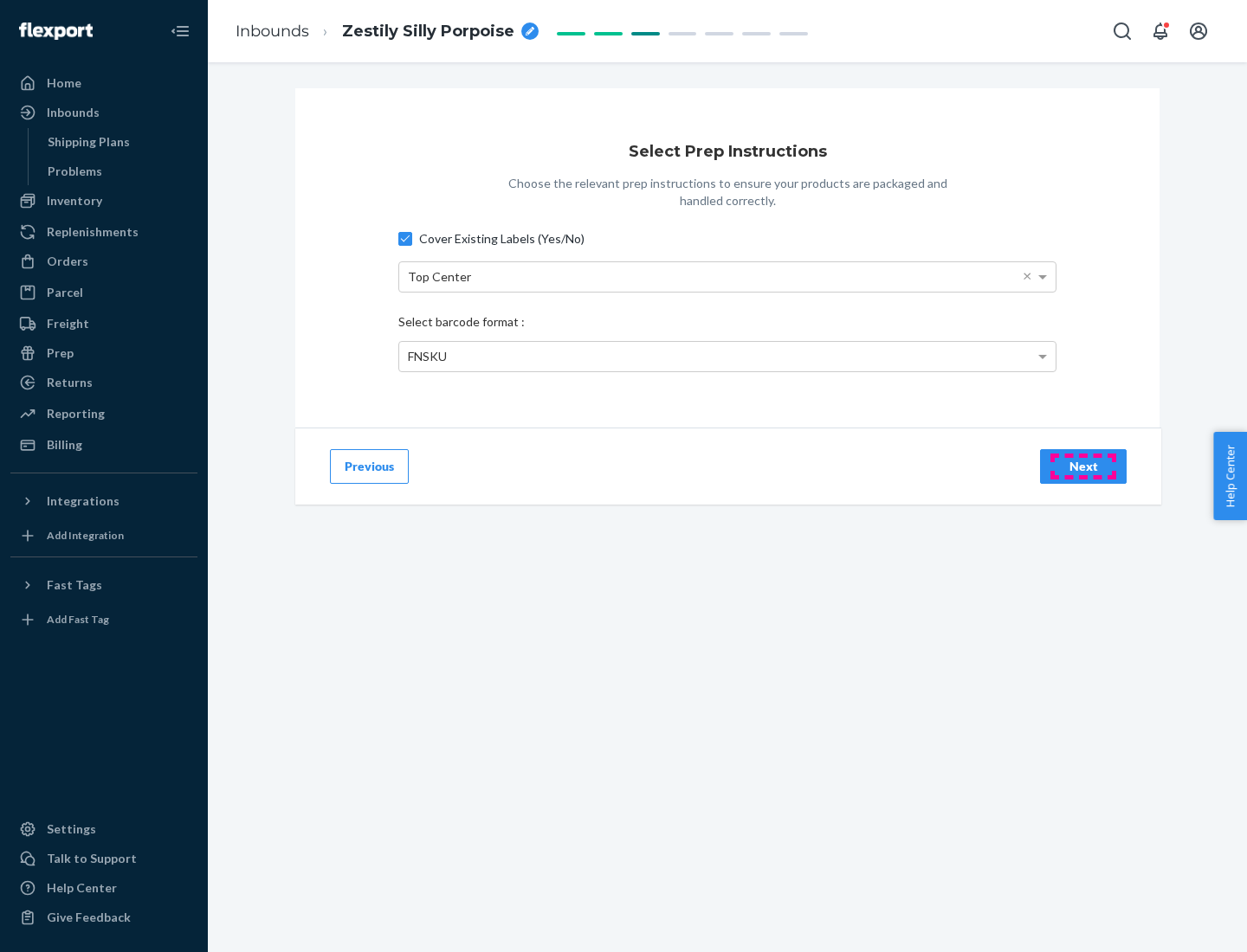
click at [1083, 466] on div "Next" at bounding box center [1082, 466] width 57 height 17
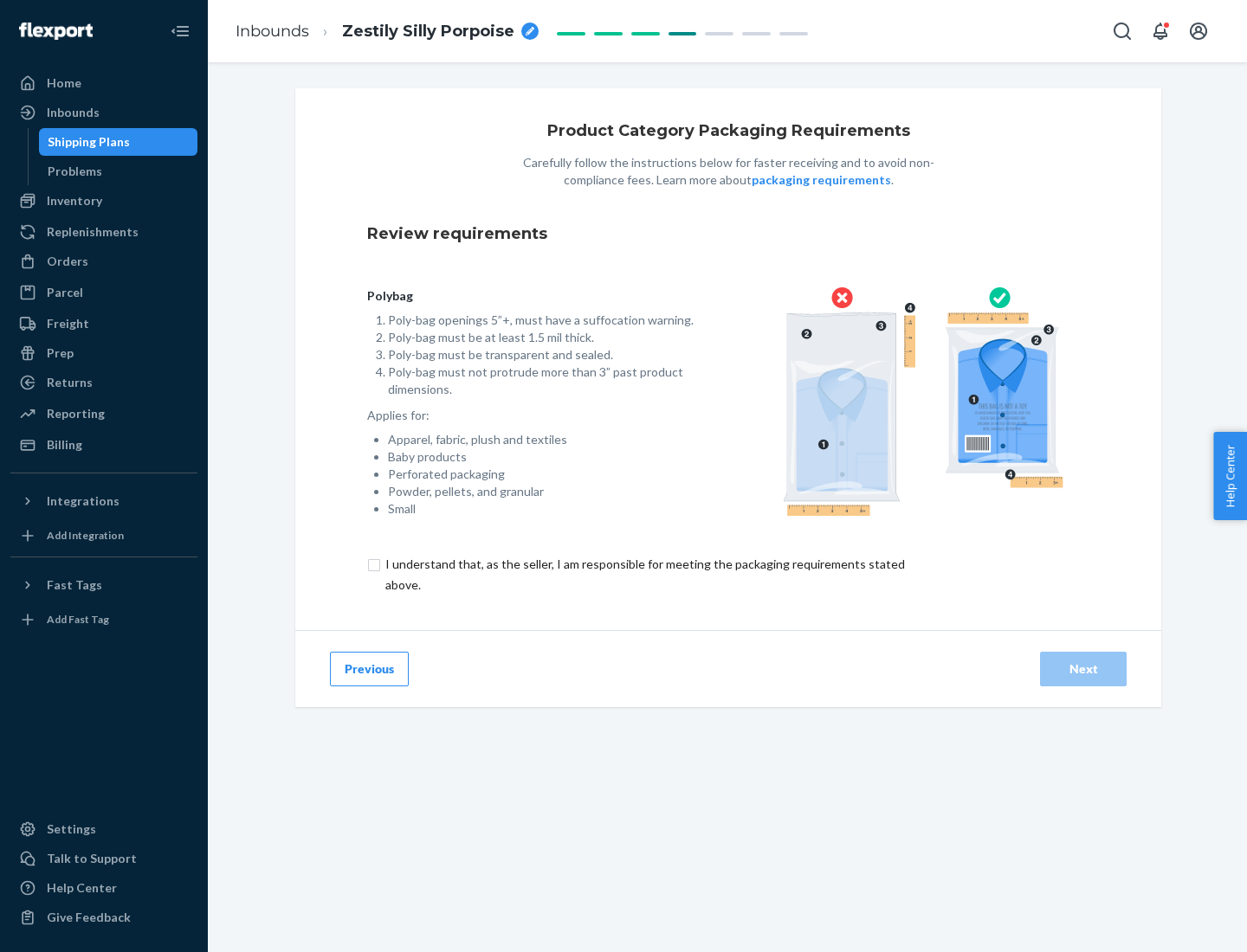
click at [643, 573] on input "checkbox" at bounding box center [654, 574] width 576 height 42
checkbox input "true"
click at [1083, 668] on div "Next" at bounding box center [1082, 668] width 57 height 17
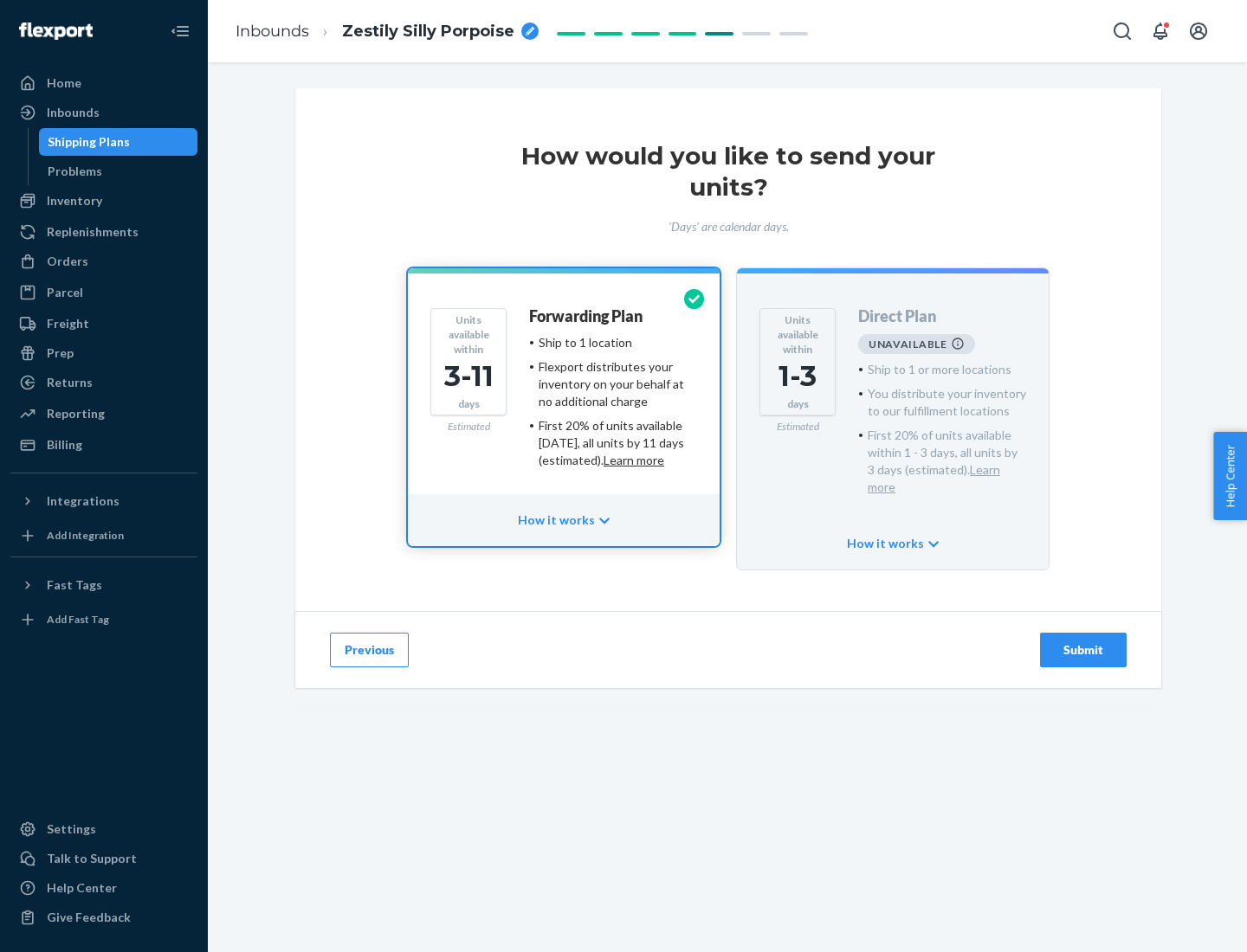
click at [587, 316] on h4 "Forwarding Plan" at bounding box center [585, 316] width 113 height 17
click at [1083, 641] on div "Submit" at bounding box center [1082, 649] width 57 height 17
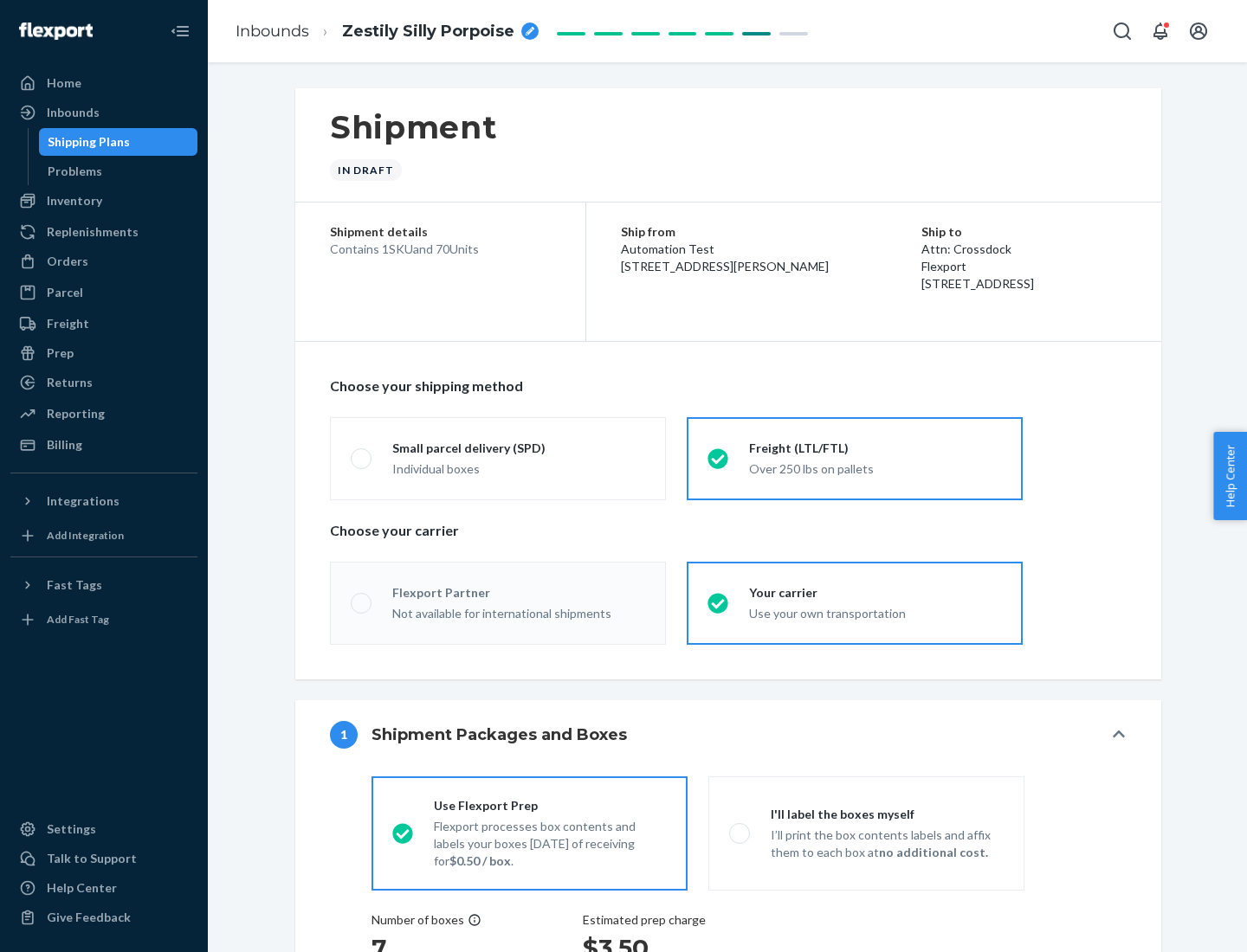
radio input "true"
radio input "false"
radio input "true"
radio input "false"
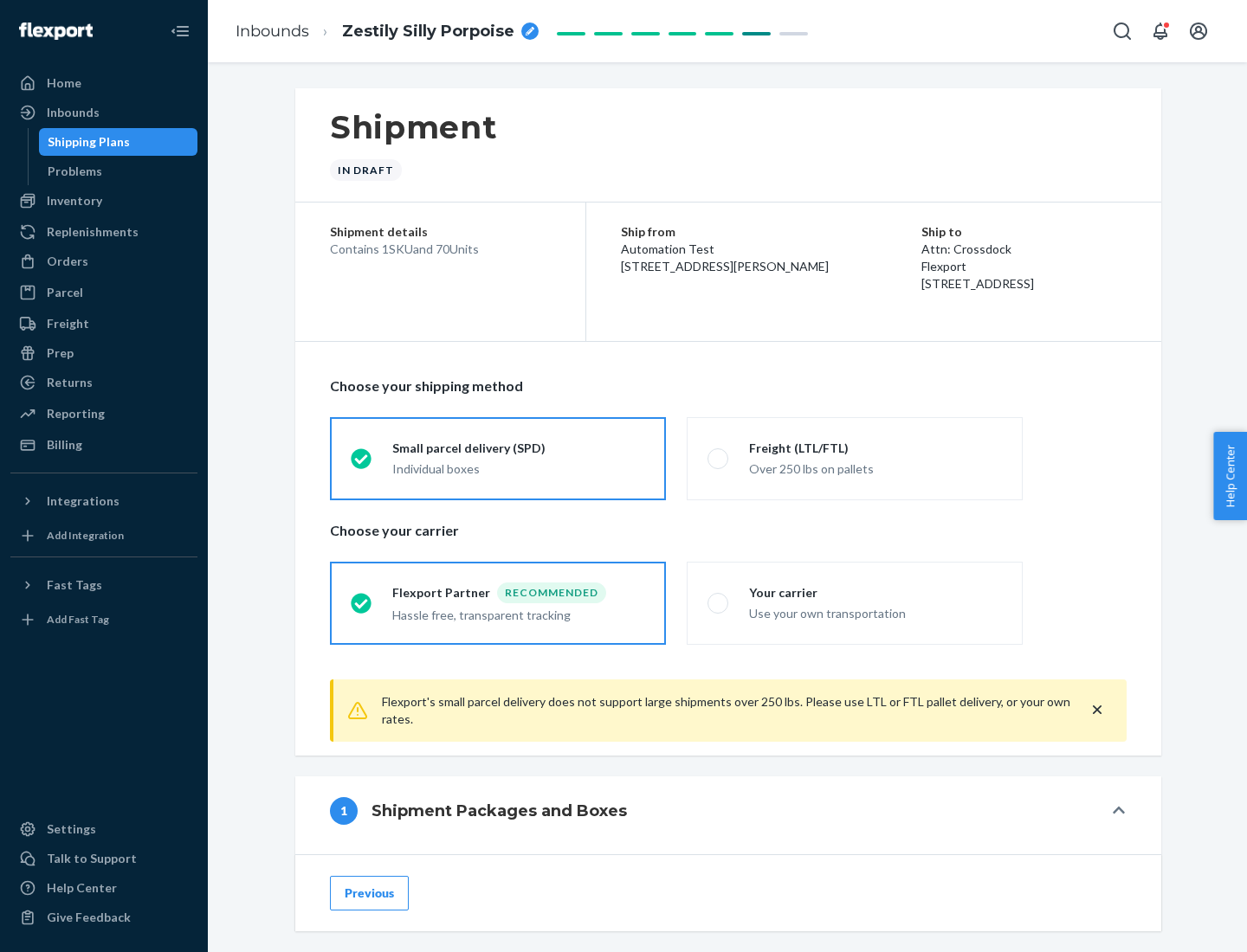
click at [854, 458] on div "Over 250 lbs on pallets" at bounding box center [874, 467] width 253 height 21
click at [718, 458] on input "Freight (LTL/FTL) Over 250 lbs on pallets" at bounding box center [712, 458] width 11 height 11
radio input "true"
radio input "false"
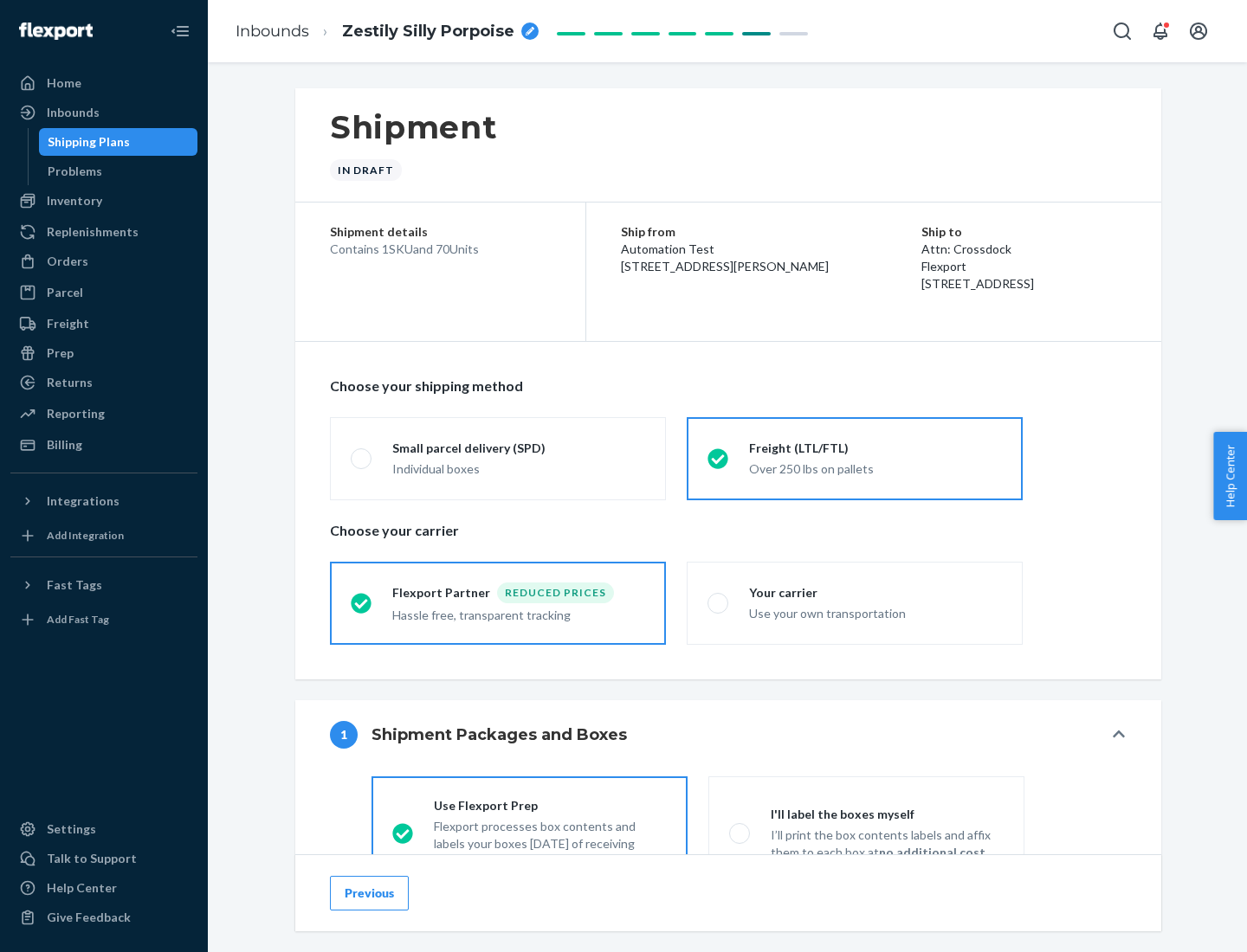
scroll to position [96, 0]
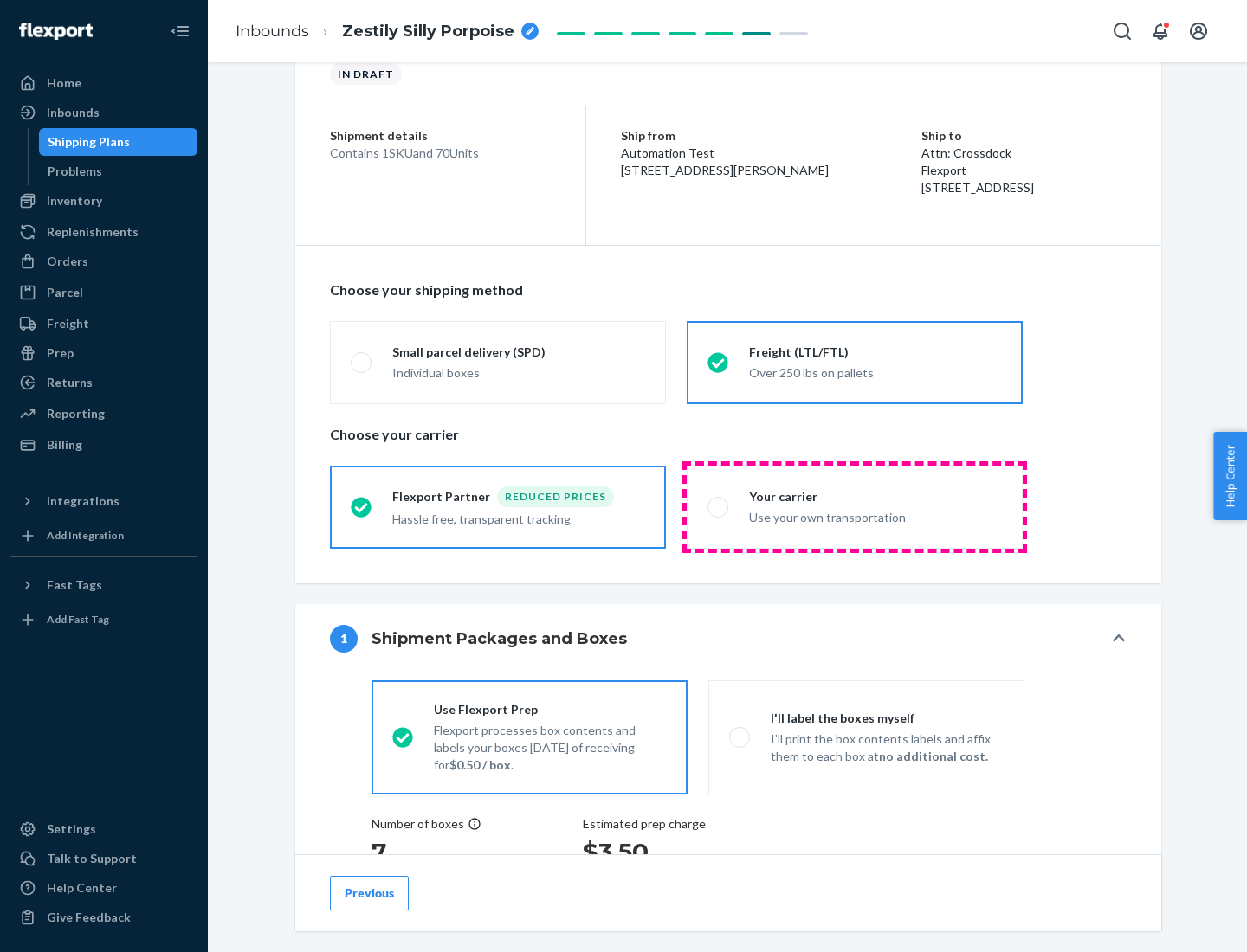
click at [854, 506] on div "Use your own transportation" at bounding box center [874, 515] width 253 height 21
click at [718, 506] on input "Your carrier Use your own transportation" at bounding box center [712, 506] width 11 height 11
radio input "true"
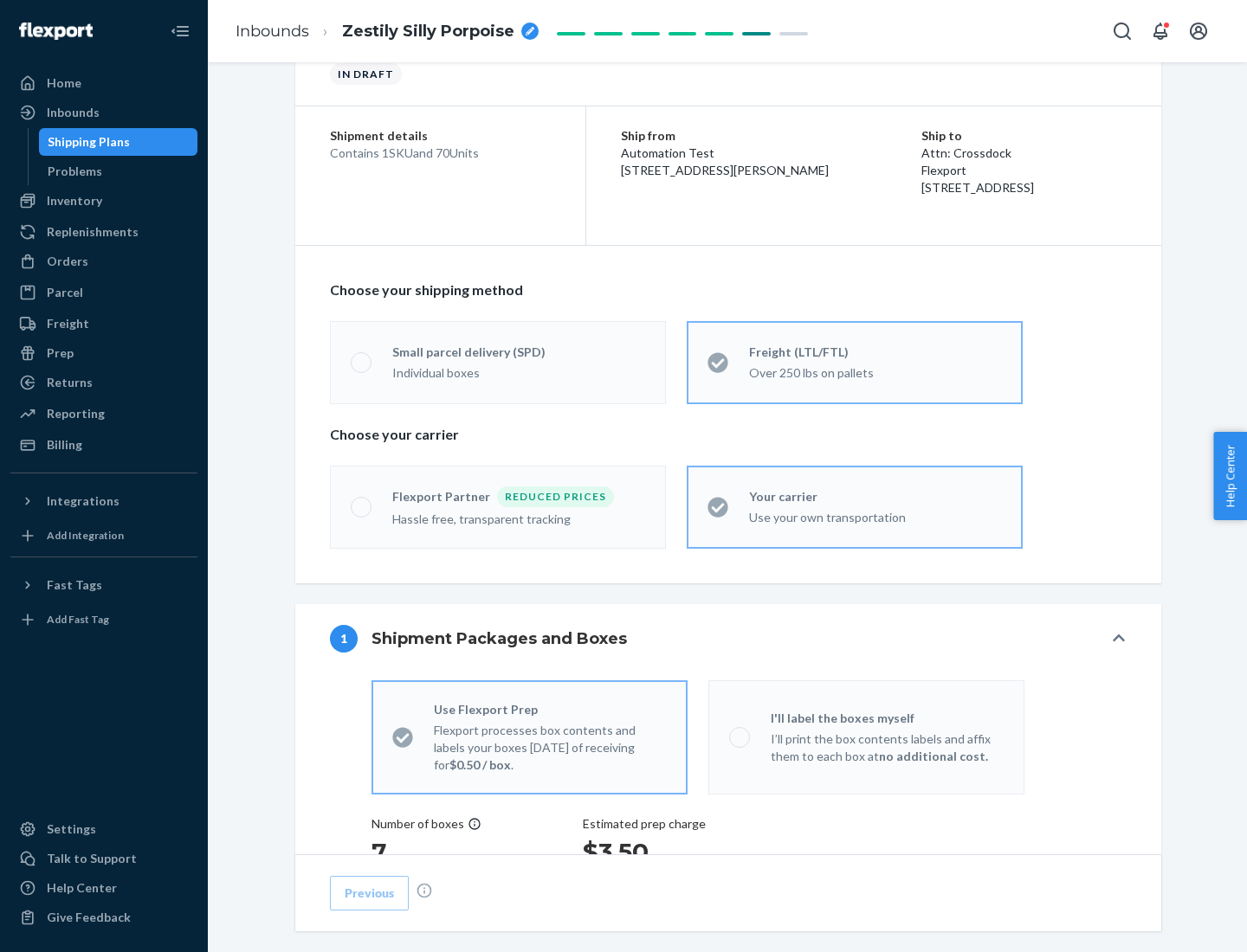
radio input "false"
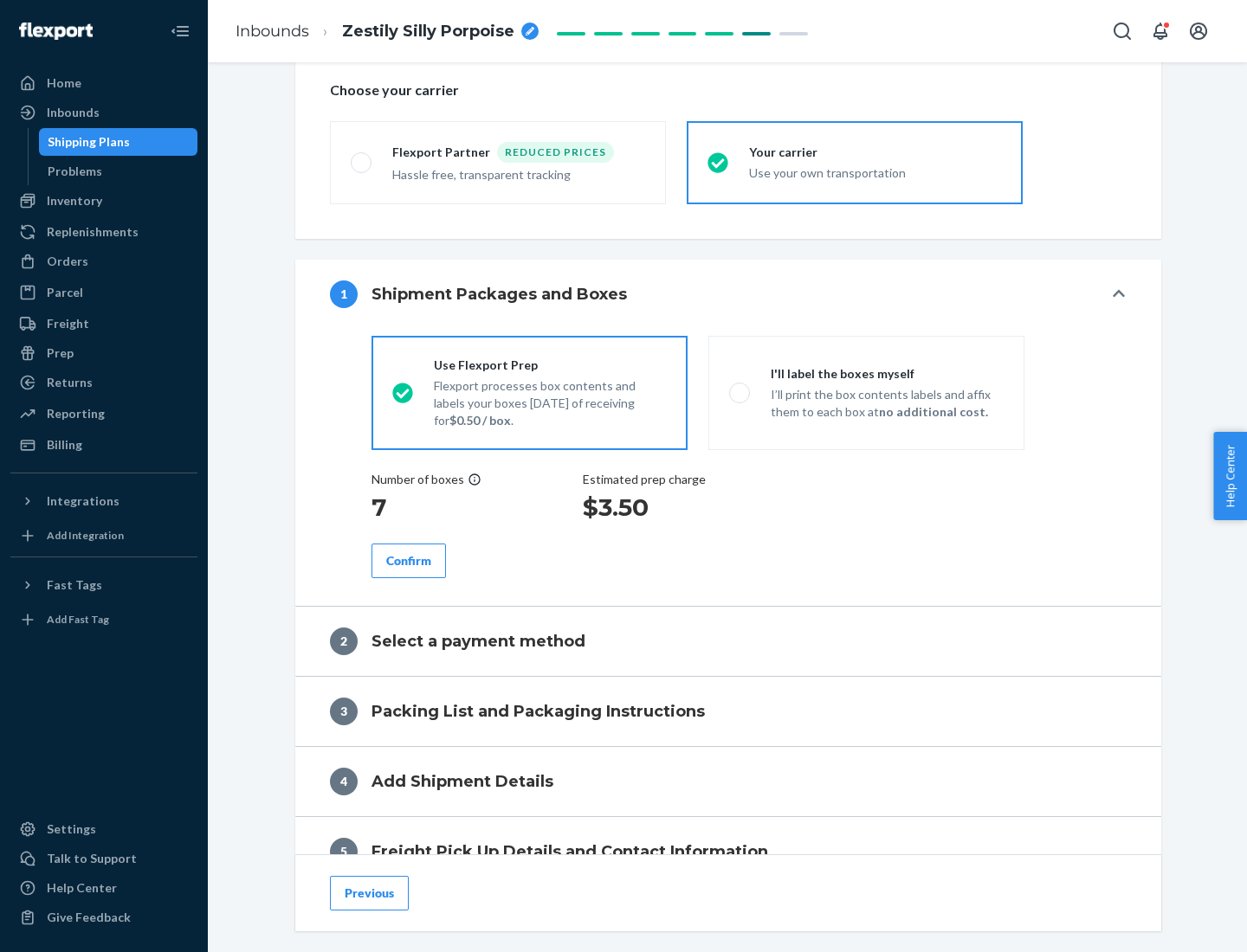
scroll to position [327, 0]
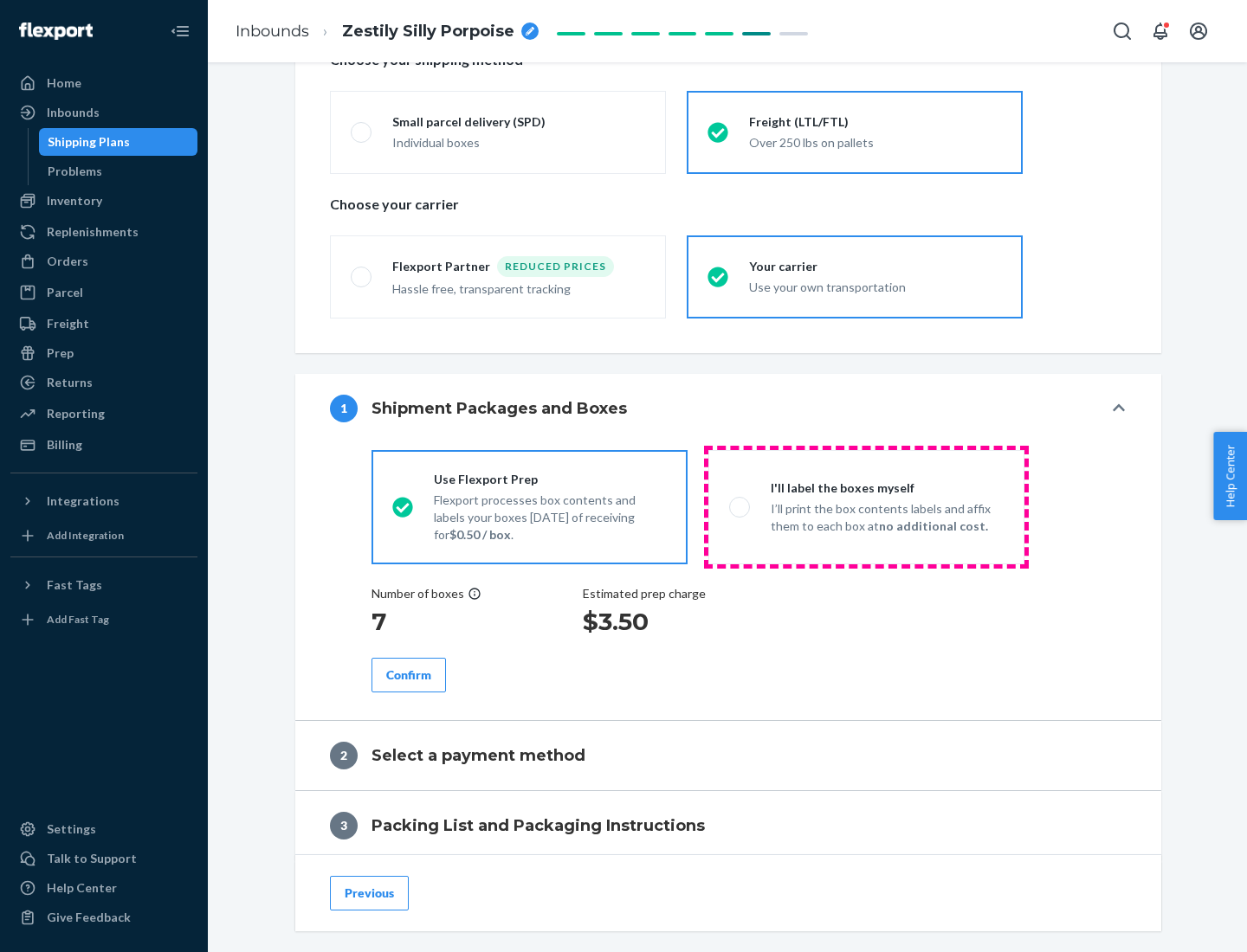
click at [865, 506] on p "I’ll print the box contents labels and affix them to each box at no additional …" at bounding box center [886, 517] width 233 height 35
click at [740, 506] on input "I'll label the boxes myself I’ll print the box contents labels and affix them t…" at bounding box center [733, 506] width 11 height 11
radio input "true"
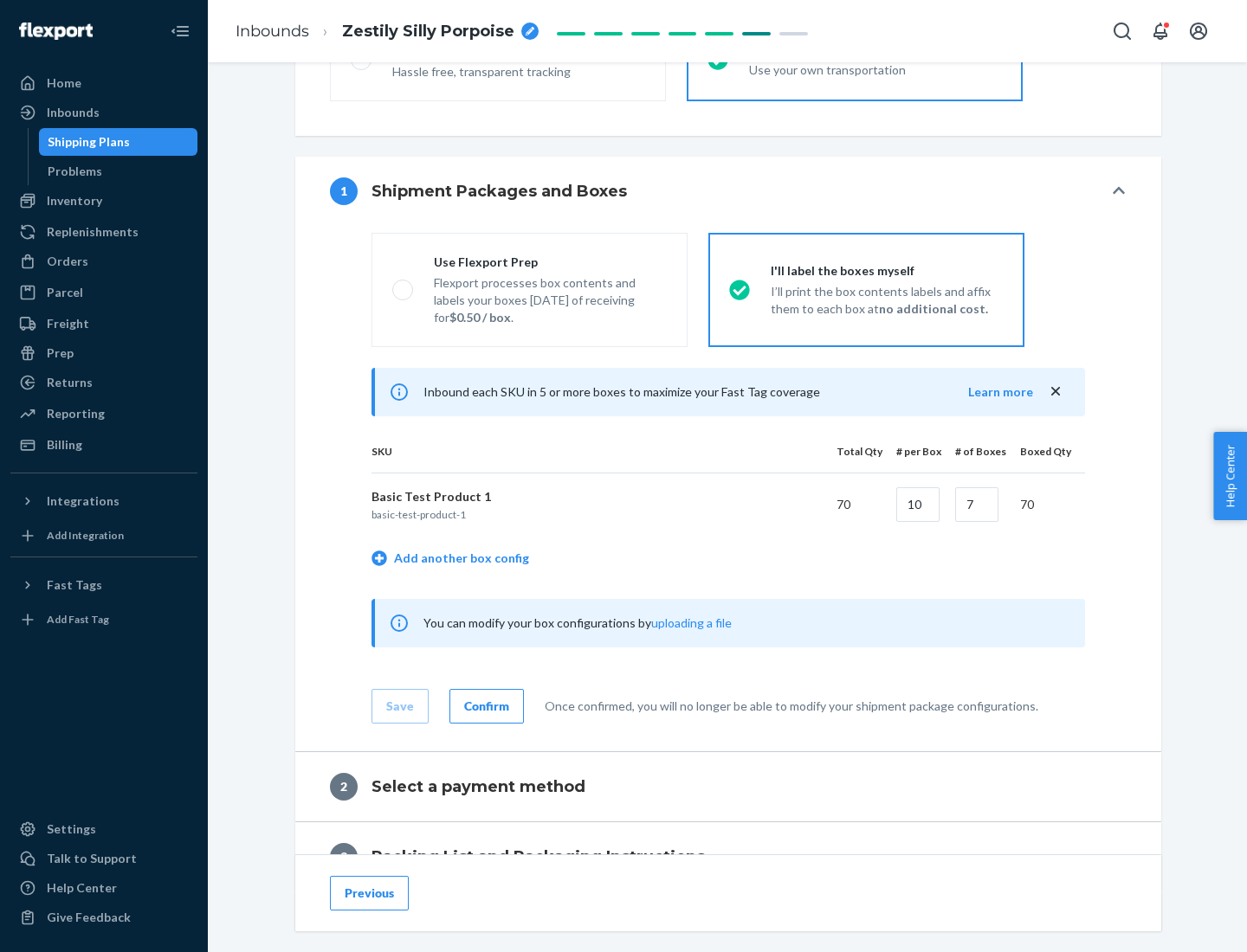
scroll to position [299, 0]
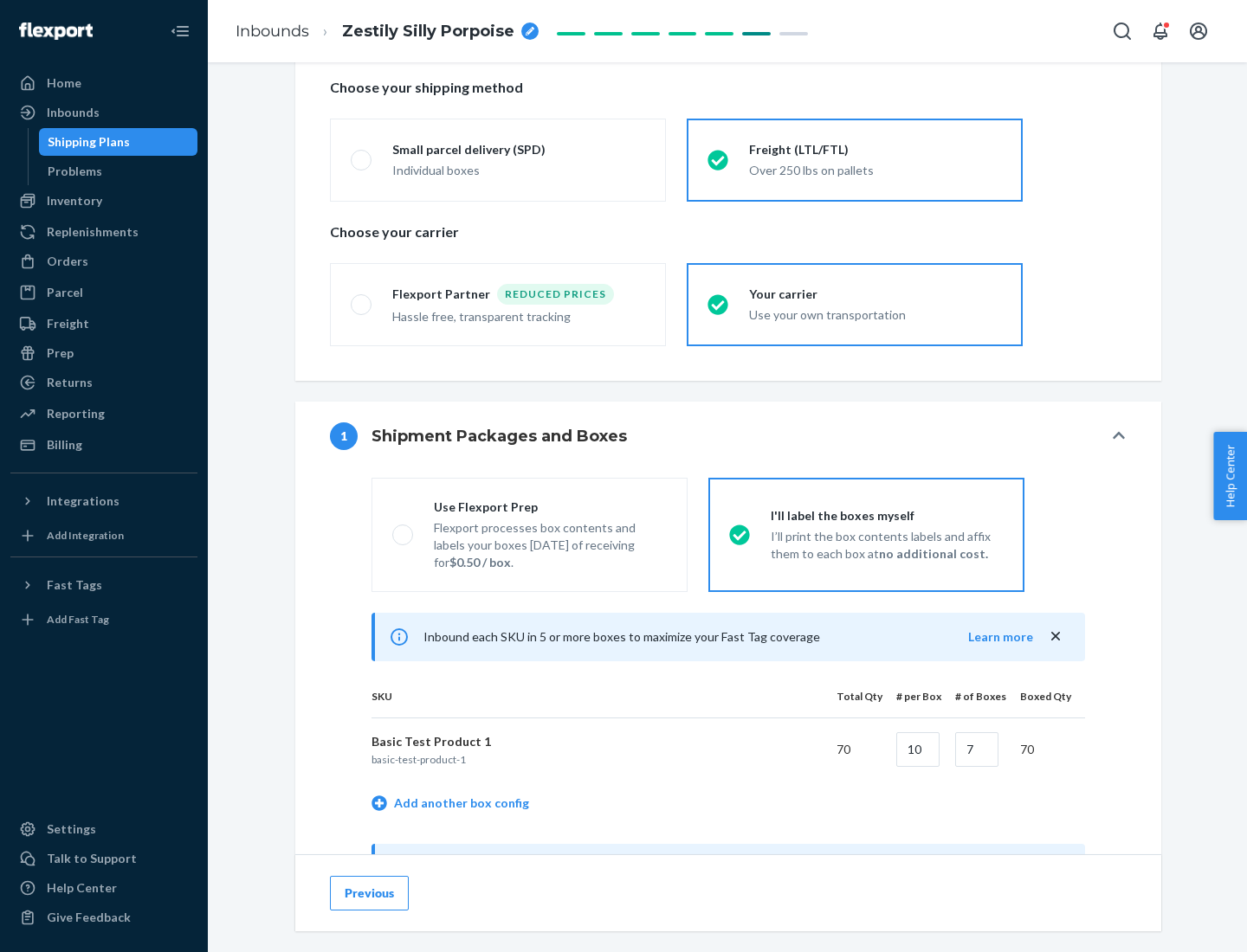
click at [550, 506] on div "Use Flexport Prep" at bounding box center [550, 506] width 233 height 17
click at [404, 528] on input "Use Flexport Prep Flexport processes box contents and labels your boxes [DATE] …" at bounding box center [397, 533] width 11 height 11
radio input "true"
radio input "false"
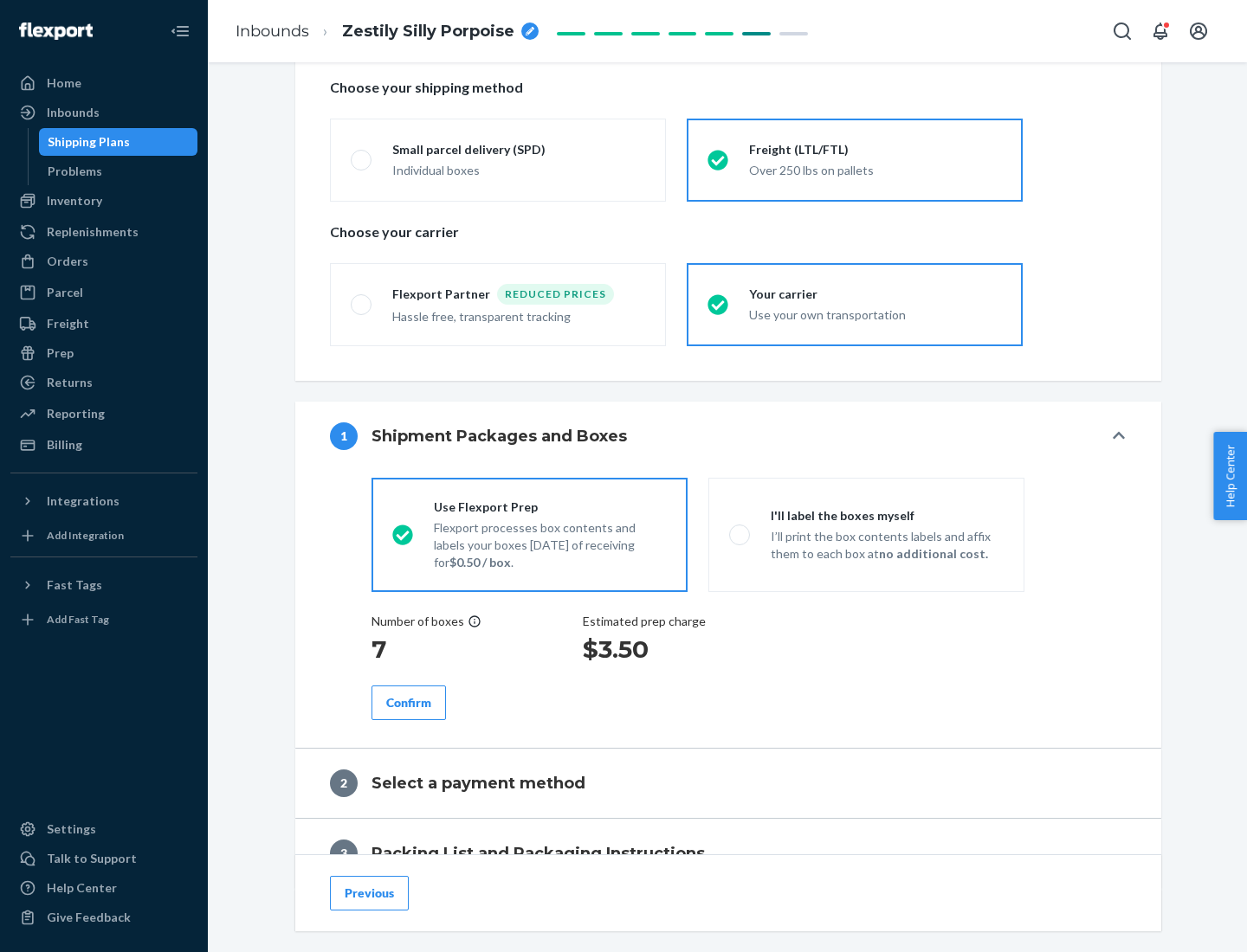
scroll to position [494, 0]
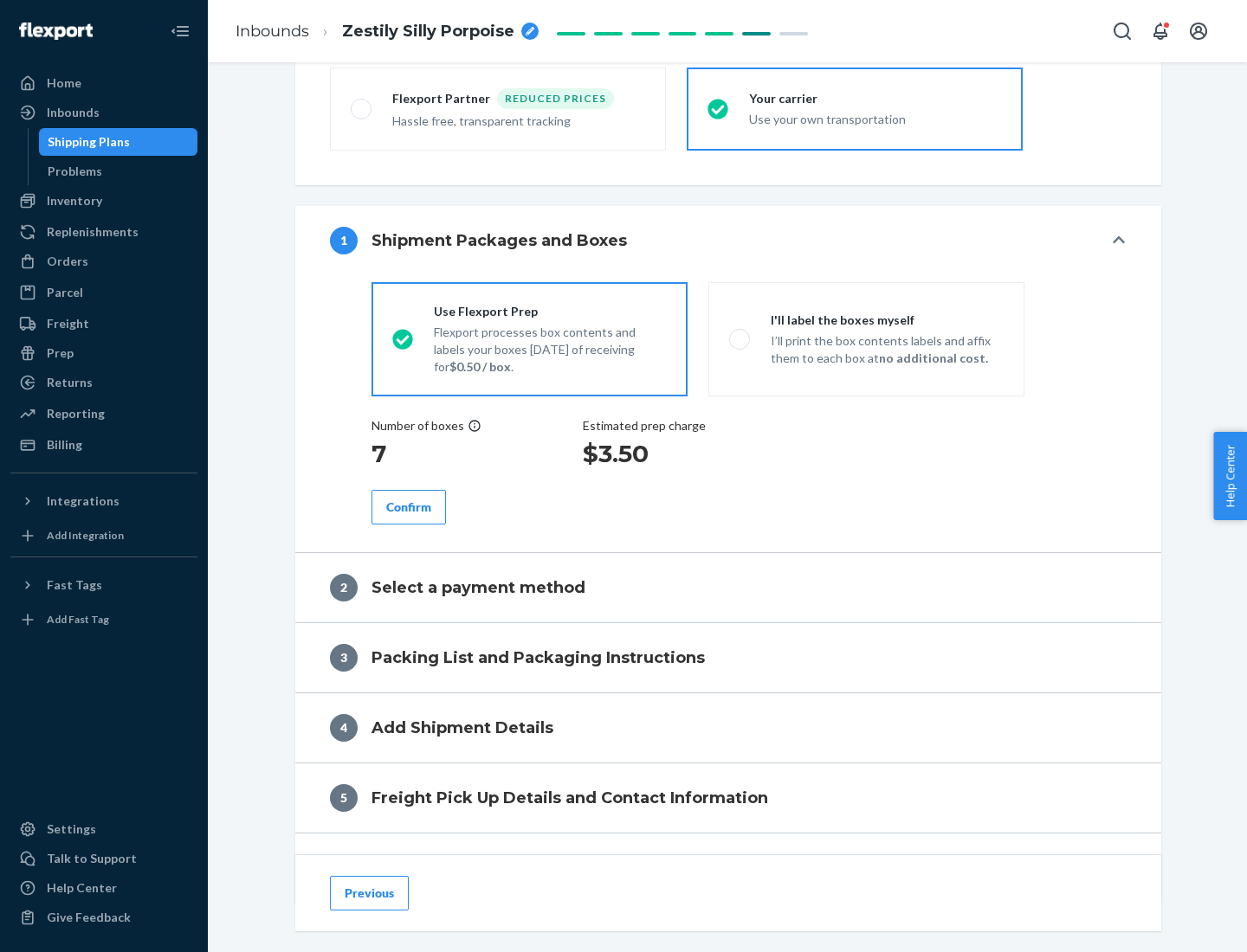
click at [409, 506] on div "Confirm" at bounding box center [408, 506] width 45 height 17
radio input "false"
